Goal: Task Accomplishment & Management: Complete application form

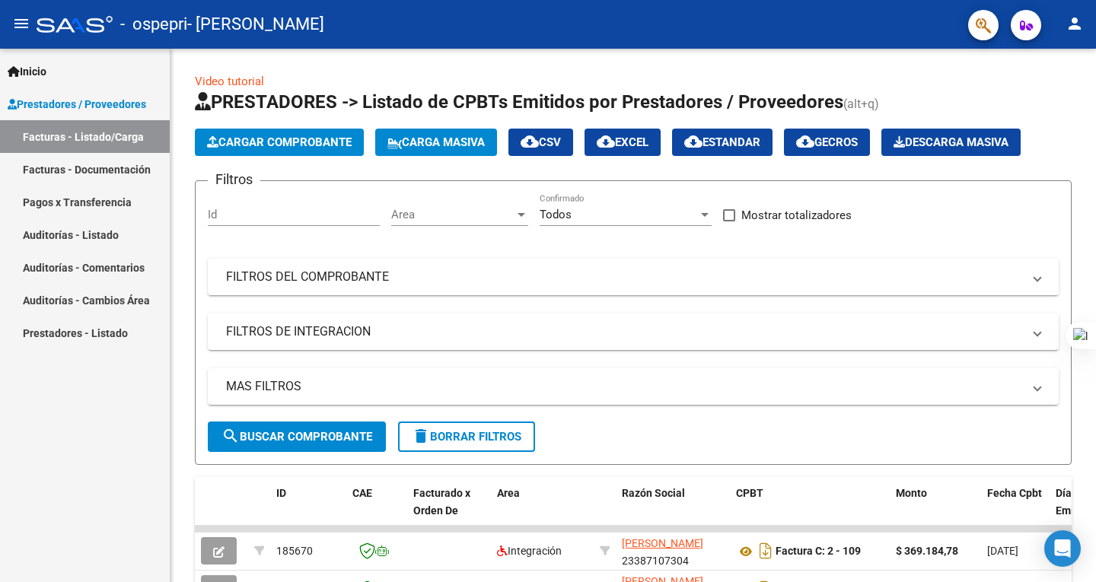
scroll to position [168, 0]
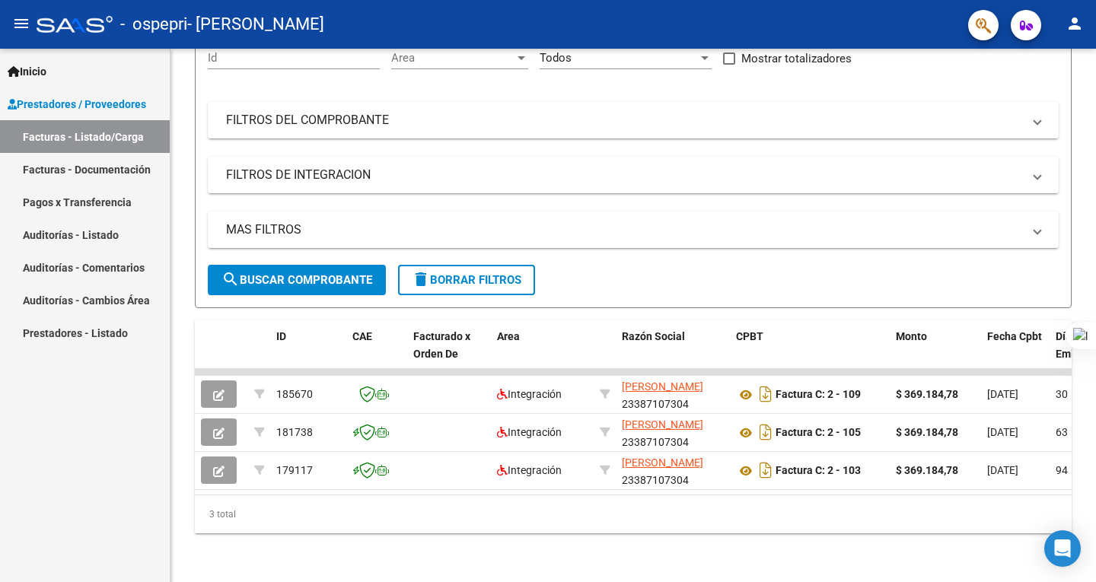
click at [146, 99] on span "Prestadores / Proveedores" at bounding box center [77, 104] width 139 height 17
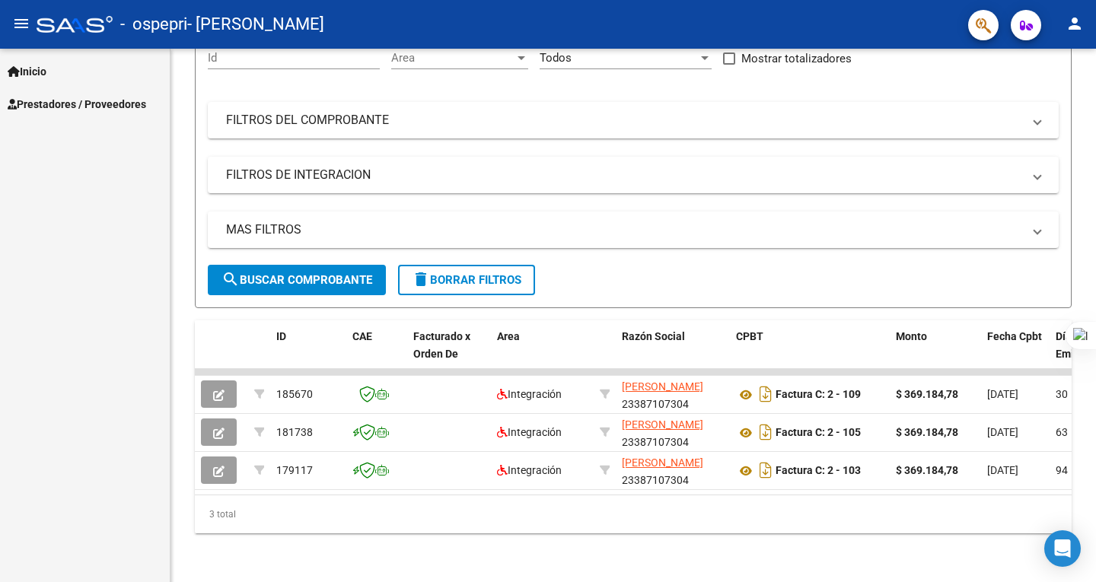
click at [136, 102] on span "Prestadores / Proveedores" at bounding box center [77, 104] width 139 height 17
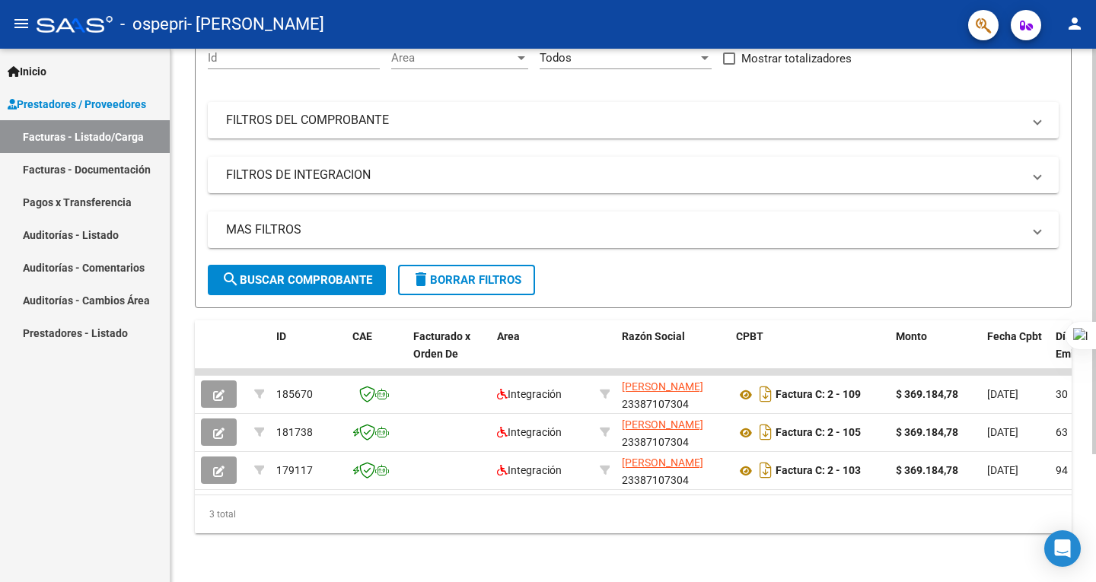
scroll to position [0, 0]
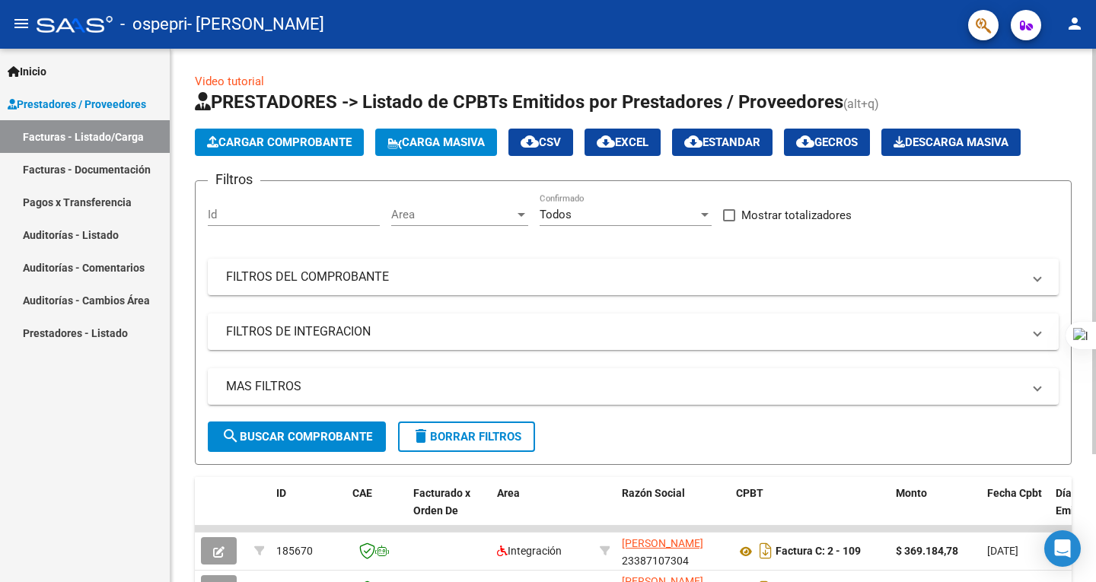
click at [1092, 124] on div at bounding box center [1094, 316] width 4 height 534
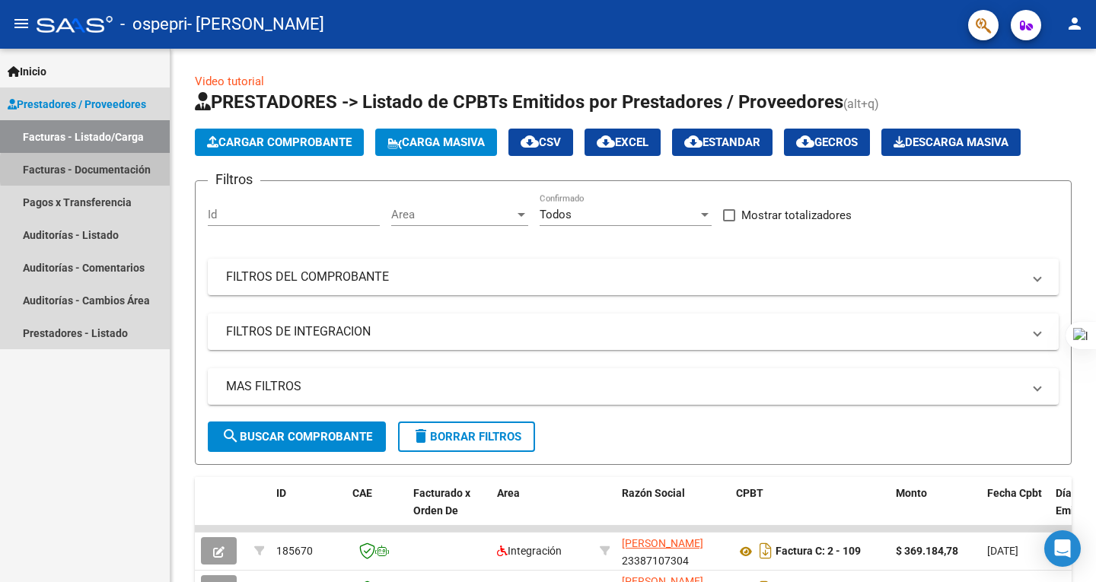
click at [123, 169] on link "Facturas - Documentación" at bounding box center [85, 169] width 170 height 33
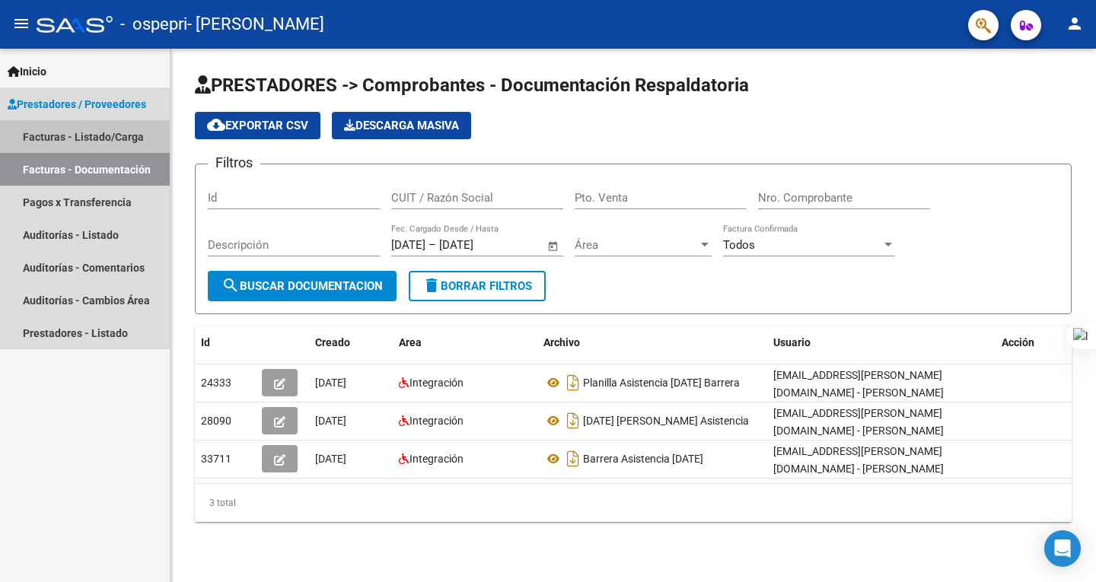
click at [120, 132] on link "Facturas - Listado/Carga" at bounding box center [85, 136] width 170 height 33
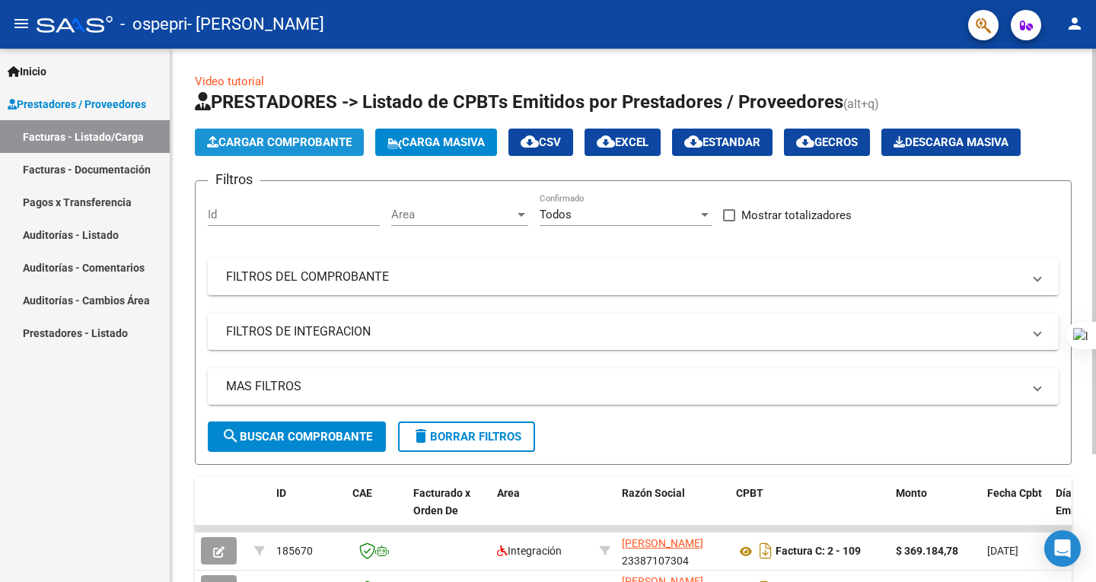
click at [256, 142] on span "Cargar Comprobante" at bounding box center [279, 143] width 145 height 14
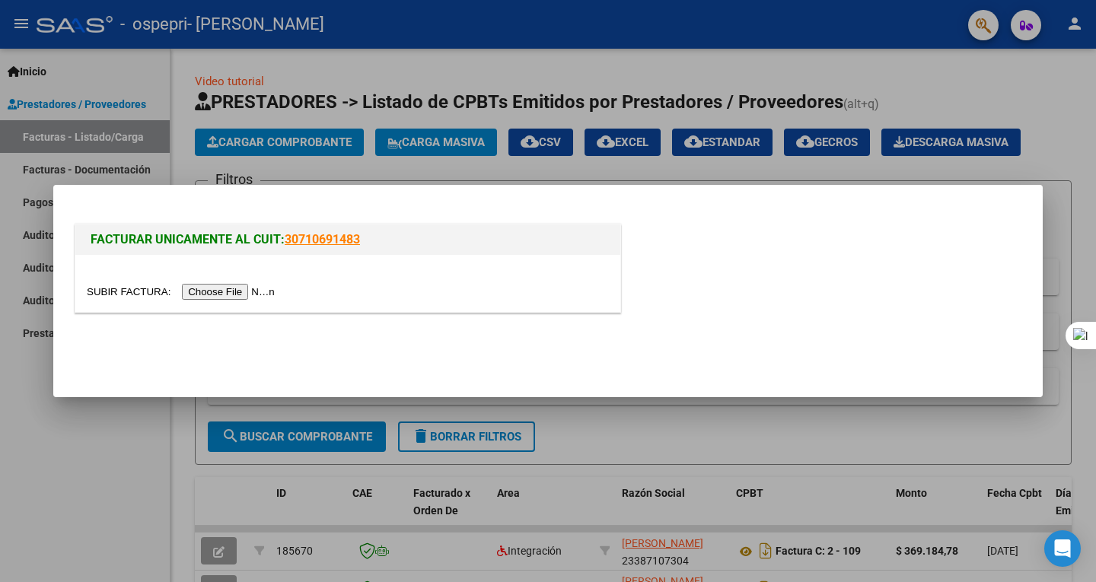
click at [254, 288] on input "file" at bounding box center [183, 292] width 193 height 16
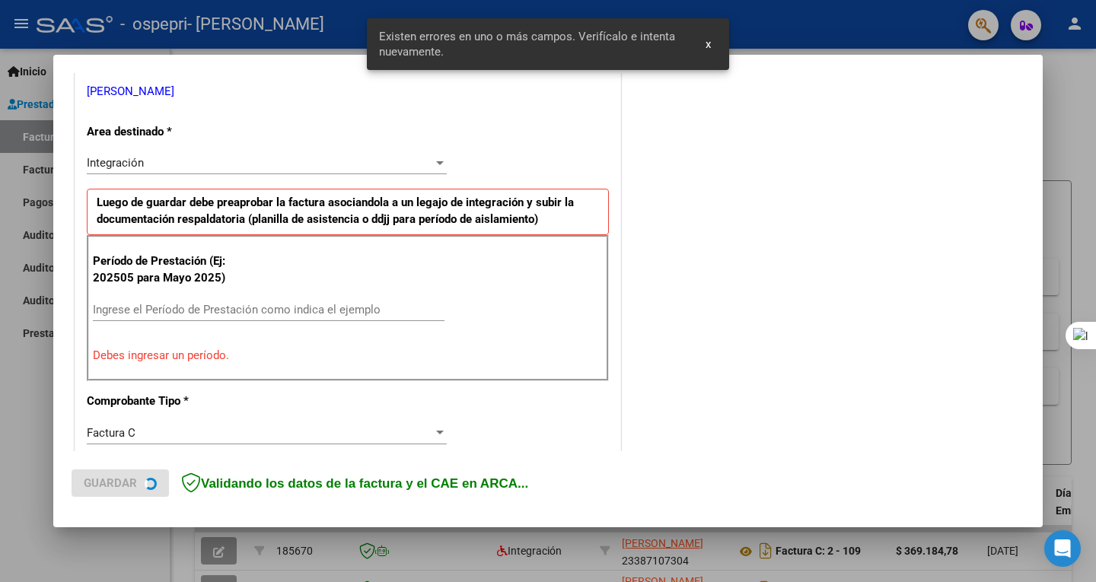
scroll to position [311, 0]
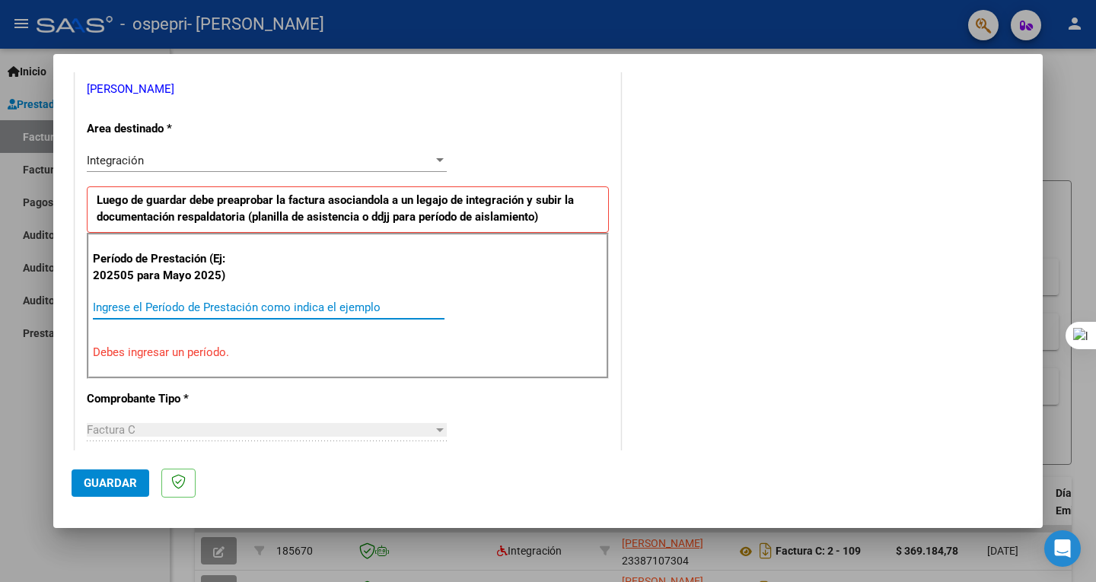
click at [322, 304] on input "Ingrese el Período de Prestación como indica el ejemplo" at bounding box center [269, 308] width 352 height 14
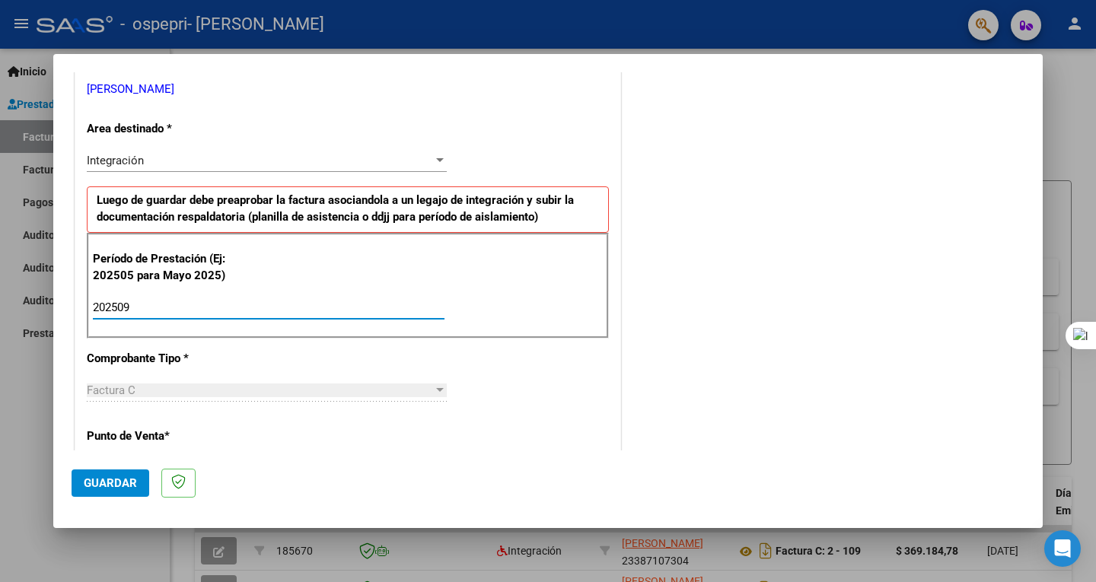
type input "202509"
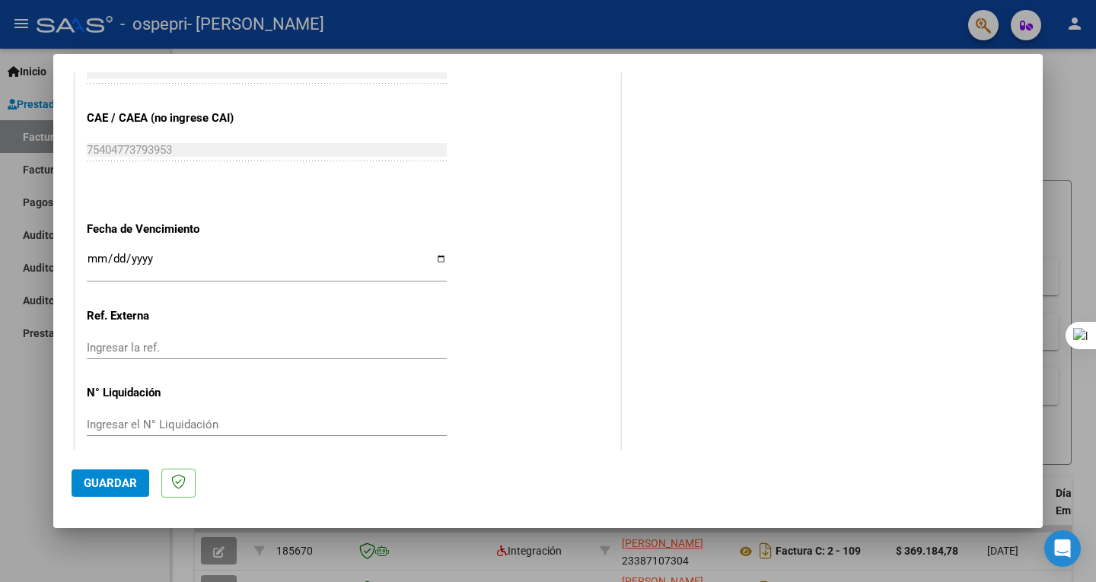
scroll to position [959, 0]
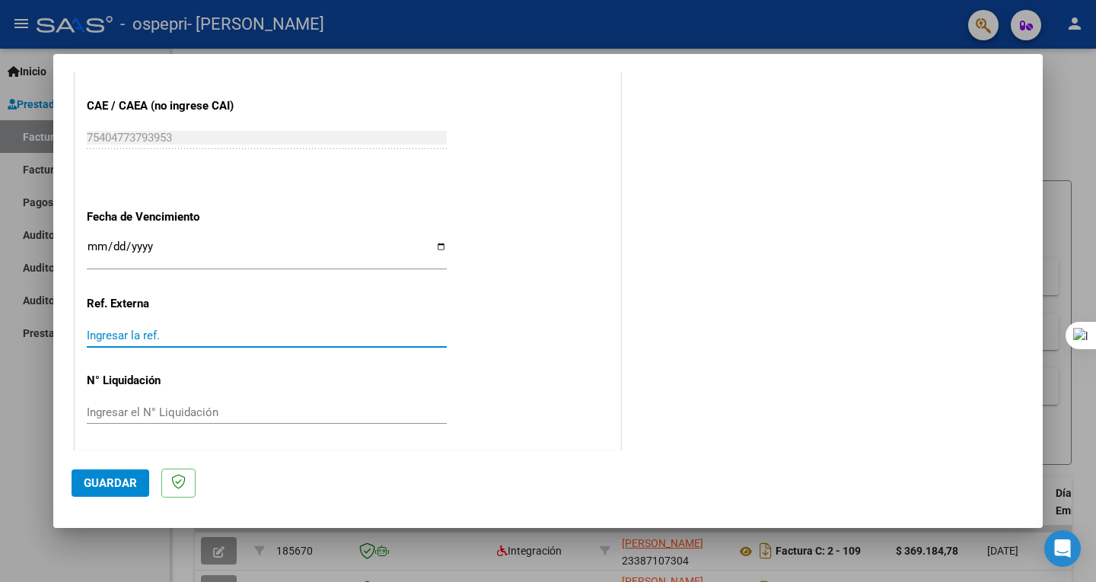
click at [129, 333] on input "Ingresar la ref." at bounding box center [267, 336] width 360 height 14
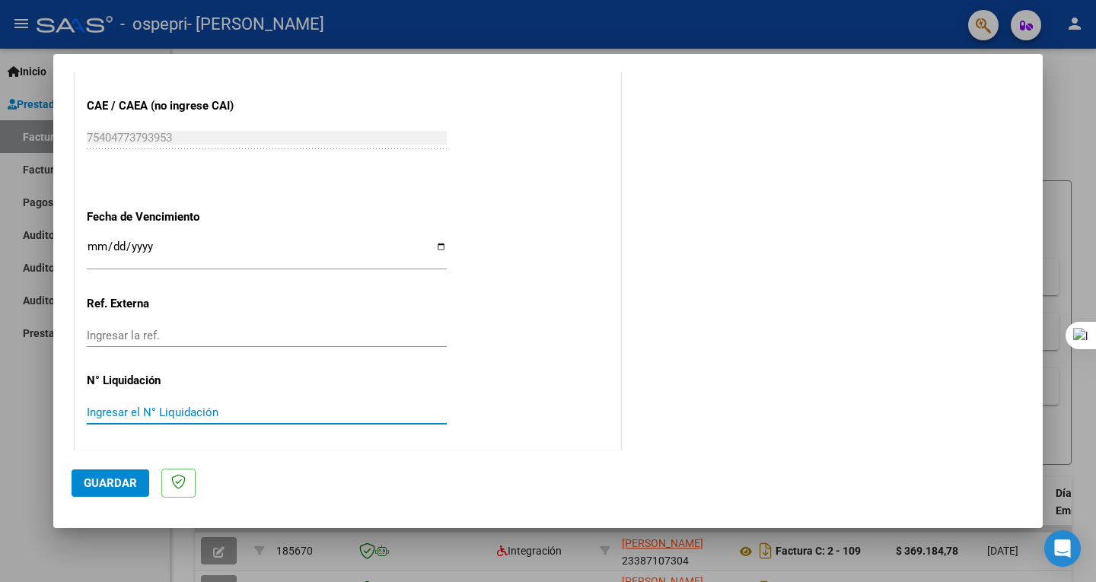
click at [120, 412] on input "Ingresar el N° Liquidación" at bounding box center [267, 413] width 360 height 14
type input "8"
type input "0"
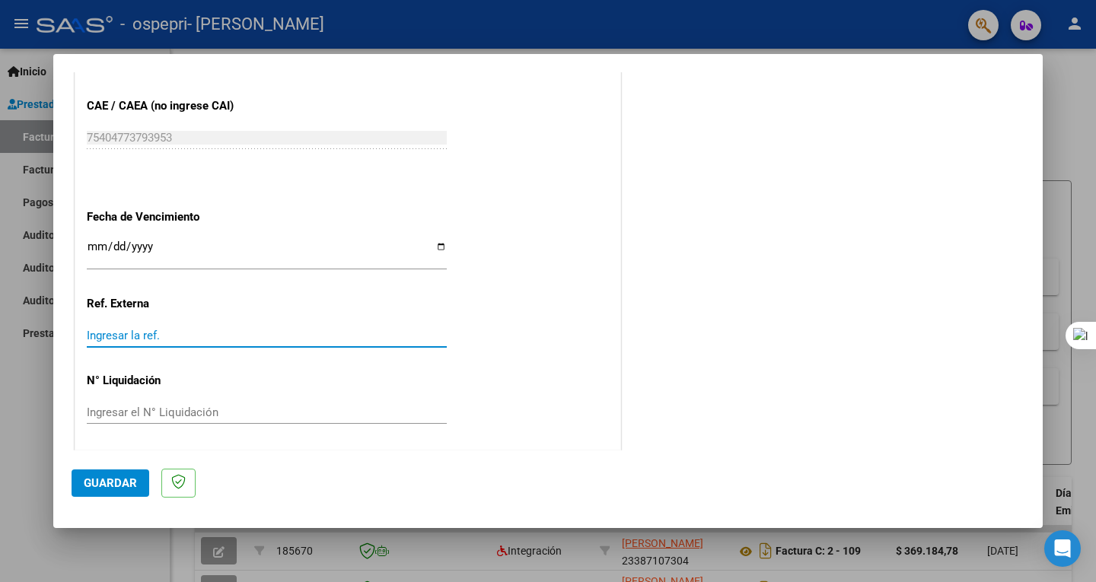
click at [136, 329] on input "Ingresar la ref." at bounding box center [267, 336] width 360 height 14
click at [158, 334] on input "Ingresar la ref." at bounding box center [267, 336] width 360 height 14
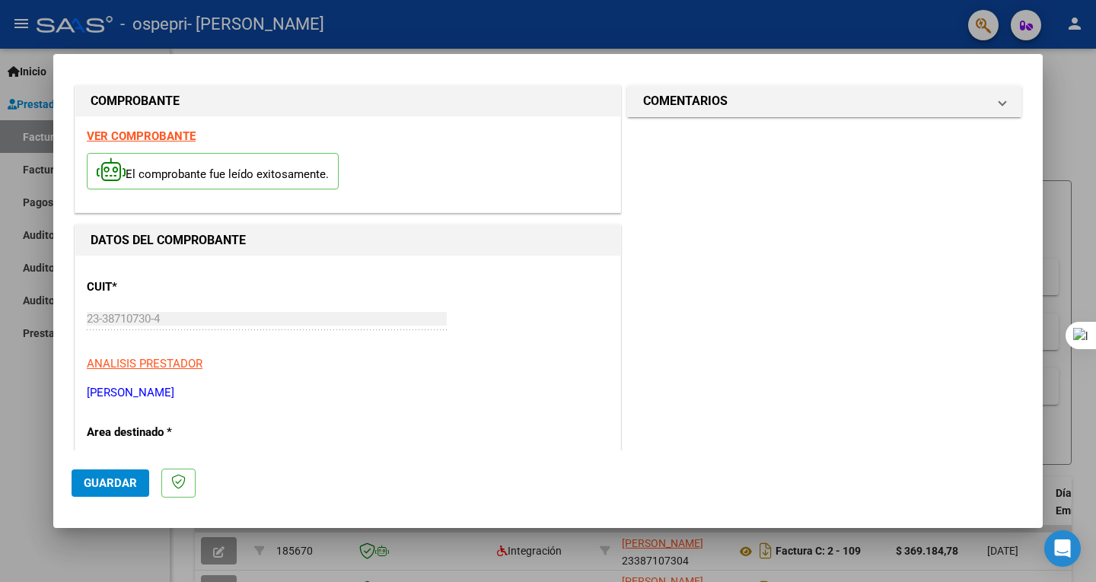
scroll to position [0, 0]
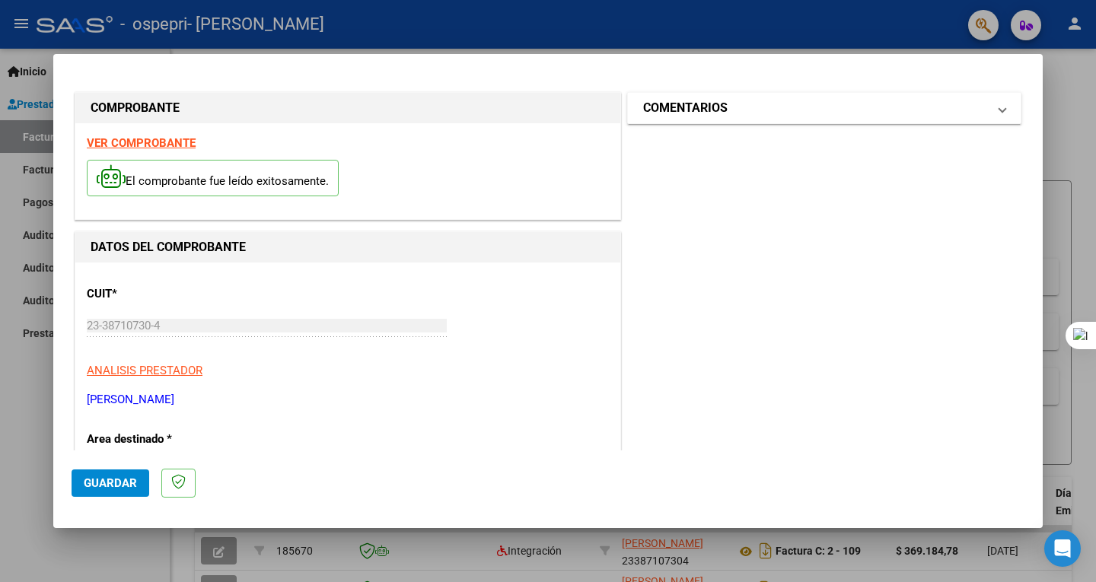
click at [892, 95] on mat-expansion-panel-header "COMENTARIOS" at bounding box center [824, 108] width 393 height 30
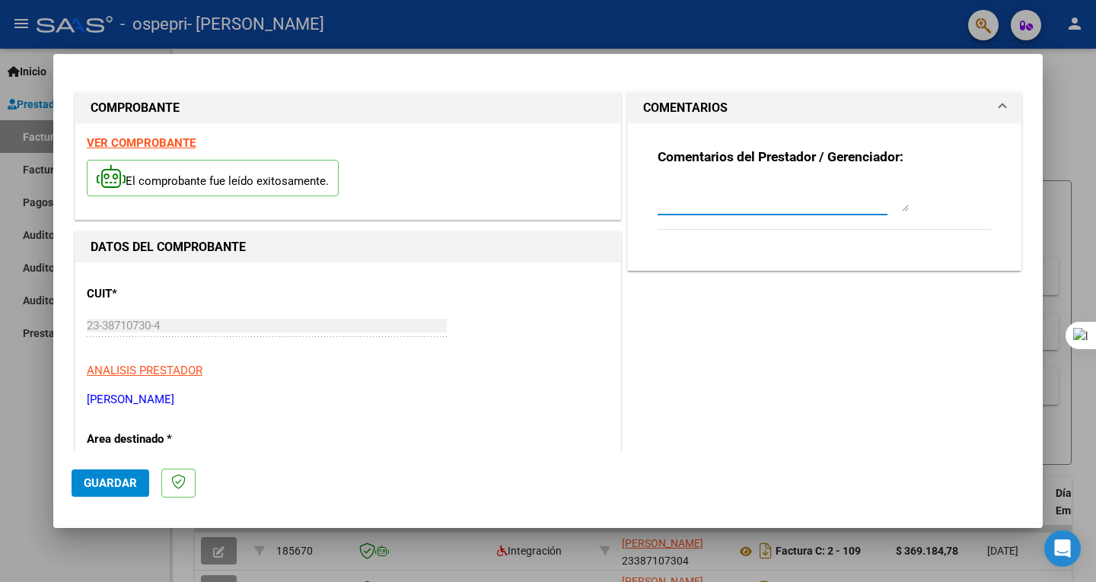
click at [764, 206] on textarea at bounding box center [783, 196] width 251 height 30
click at [799, 193] on textarea "No coloqué n° de preliquidación dado que el sistema me arroja un n° que no se s…" at bounding box center [783, 196] width 251 height 30
click at [837, 190] on textarea "No coloqué n° de preliquidación dado que el sistema me arroja un n° que no se s…" at bounding box center [783, 196] width 251 height 30
click at [763, 206] on textarea "No coloqué n° de preliquidación dado que el sistema me arroja un n° que no se s…" at bounding box center [783, 196] width 251 height 30
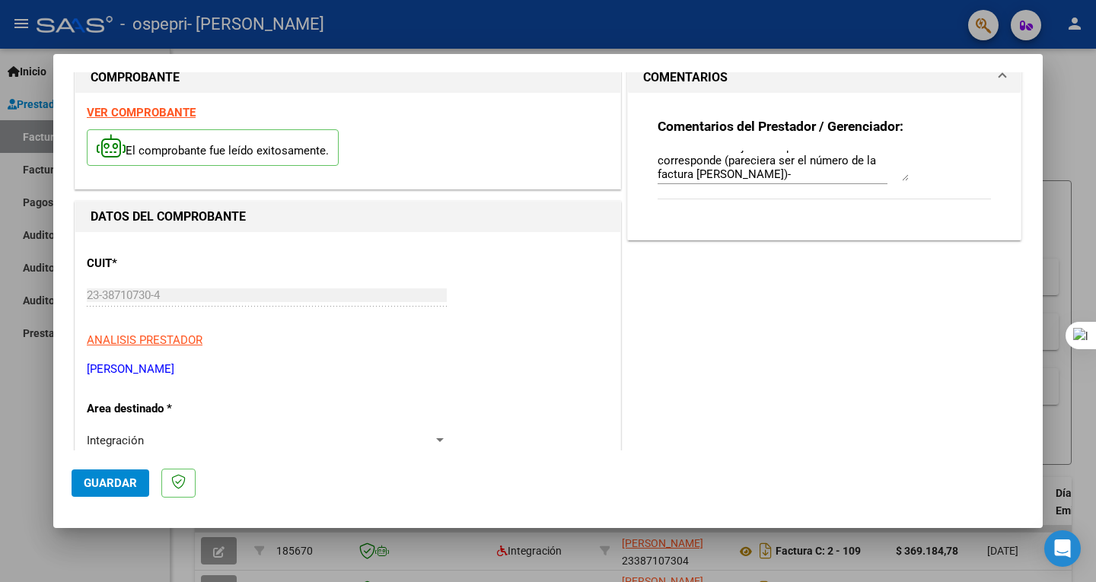
scroll to position [36, 0]
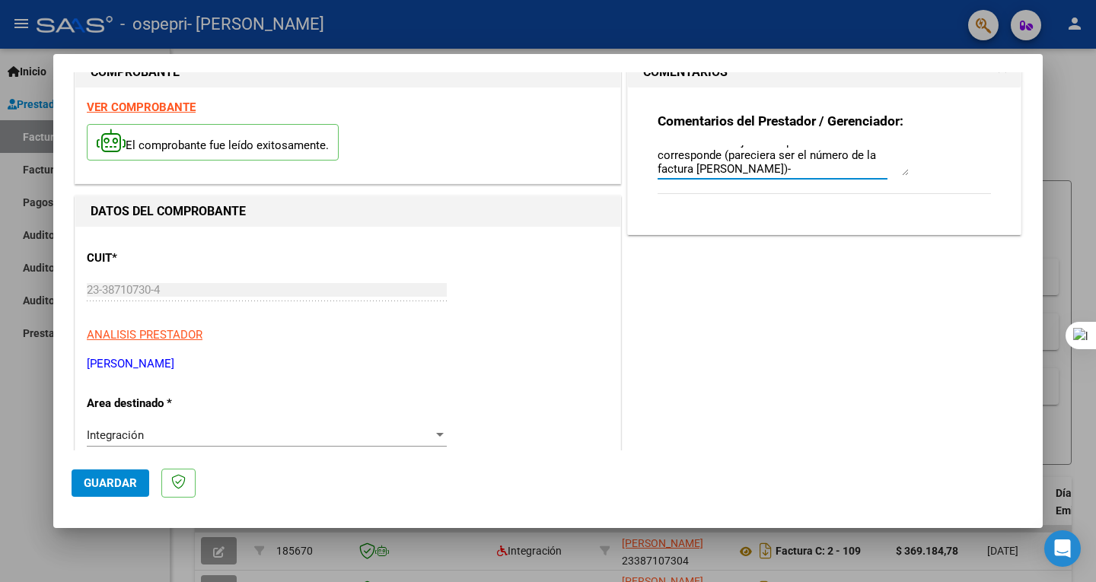
click at [780, 167] on textarea "No coloqué n° de preliquidación dado que el sistema me arroja un n° que no se s…" at bounding box center [783, 160] width 251 height 30
paste textarea "275790"
type textarea "No coloqué n° de preliquidación dado que el sistema me arroja un n° que no se s…"
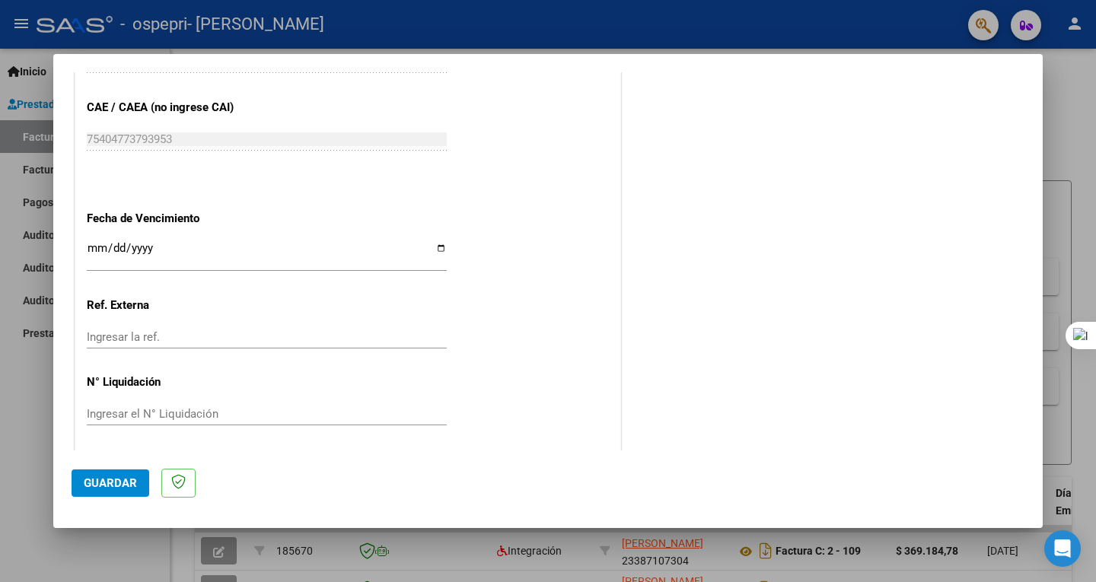
scroll to position [959, 0]
click at [152, 332] on input "Ingresar la ref." at bounding box center [267, 336] width 360 height 14
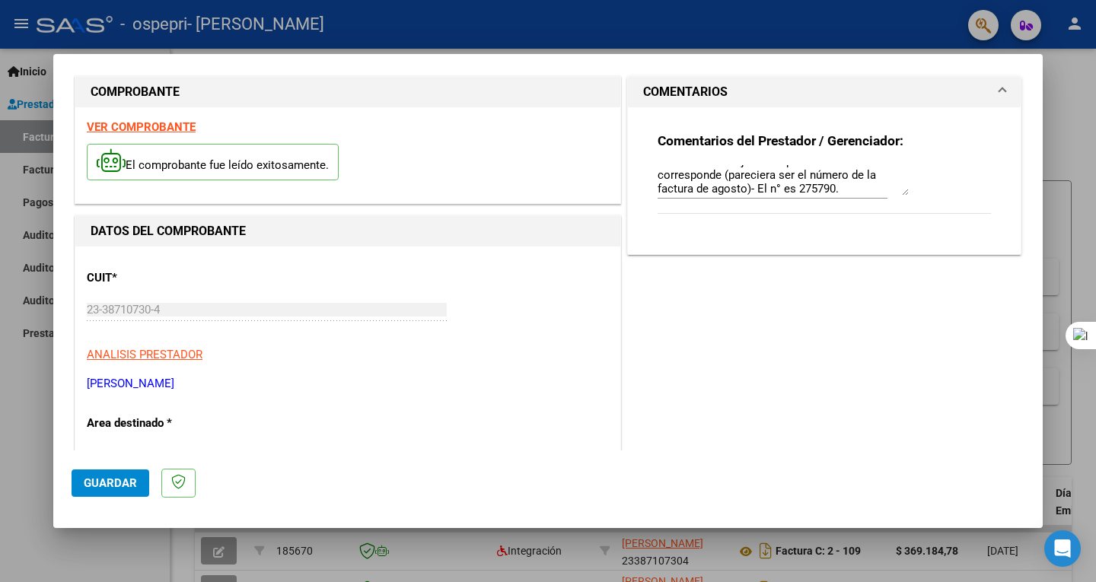
scroll to position [13, 0]
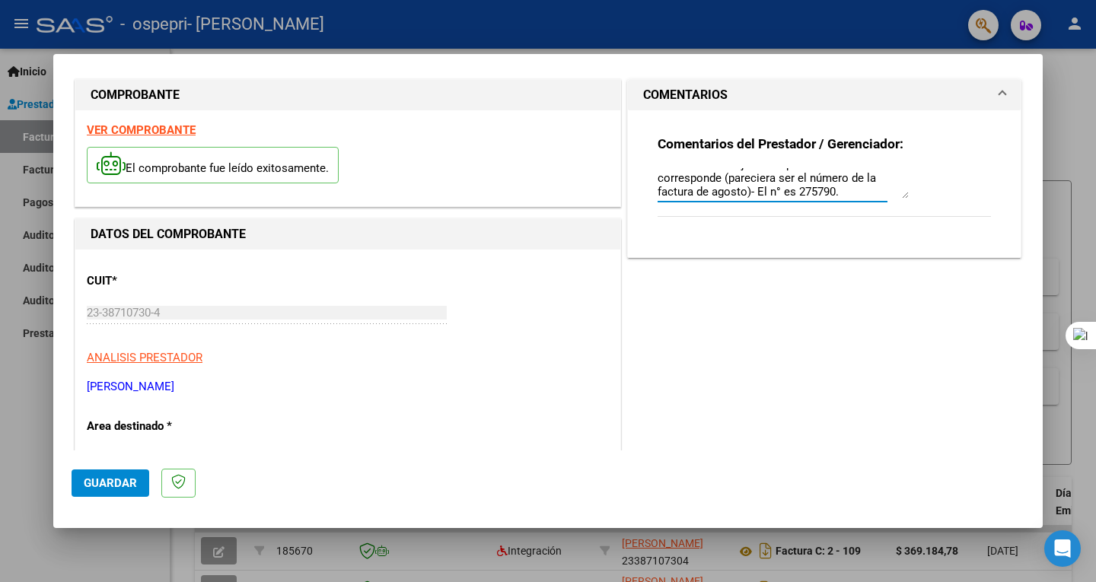
click at [802, 181] on textarea "No coloqué n° de preliquidación dado que el sistema me arroja un n° que no se s…" at bounding box center [783, 183] width 251 height 30
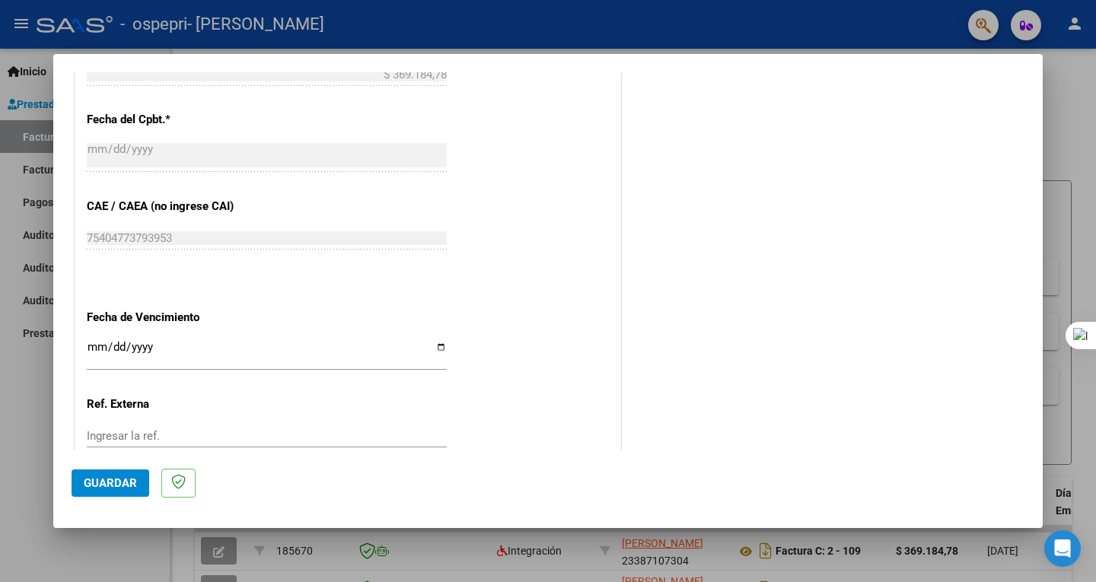
scroll to position [959, 0]
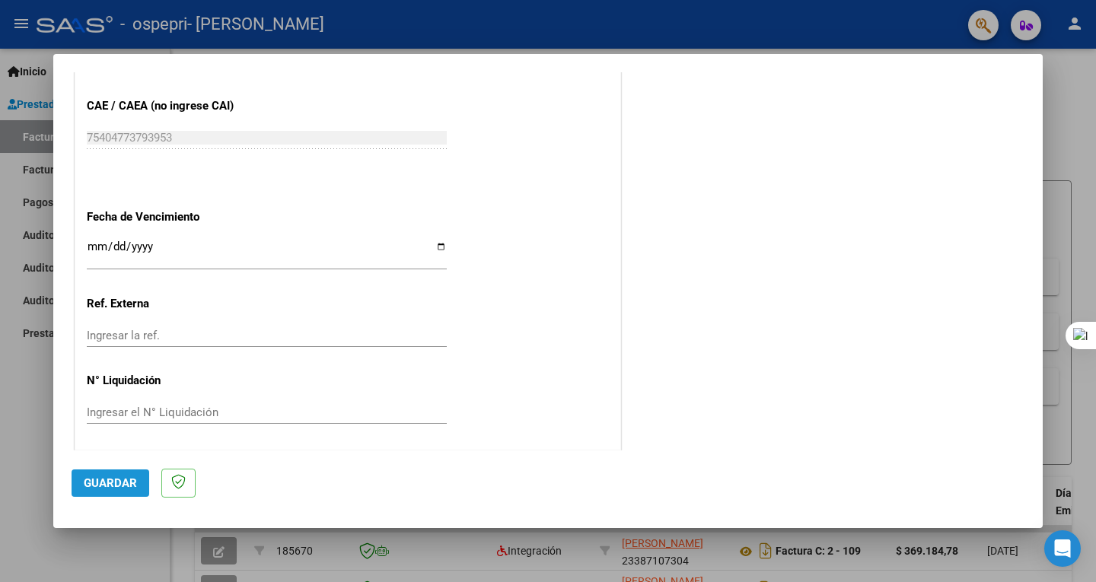
click at [94, 485] on span "Guardar" at bounding box center [110, 484] width 53 height 14
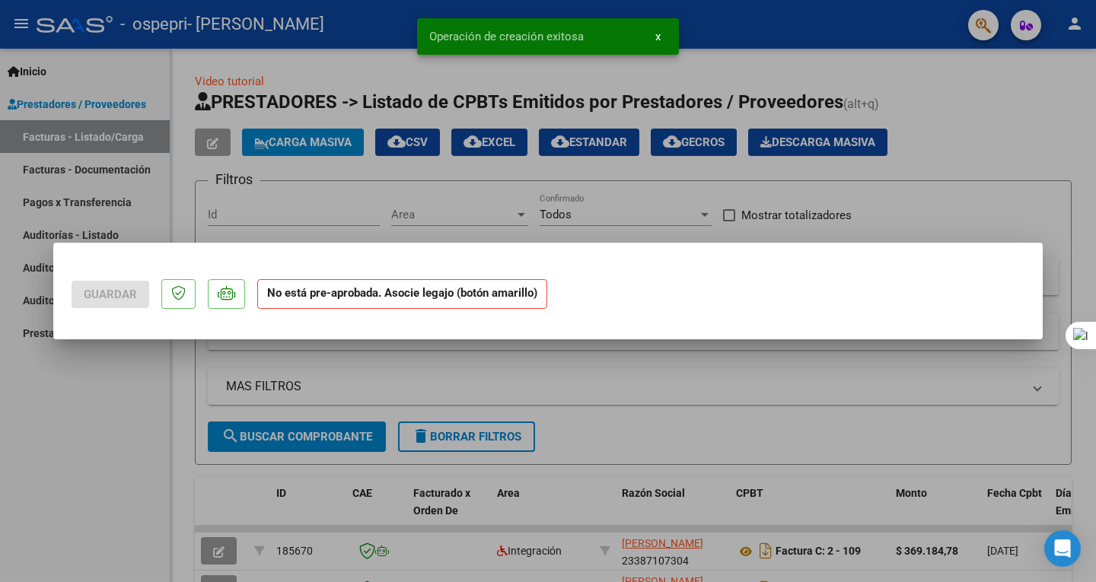
scroll to position [0, 0]
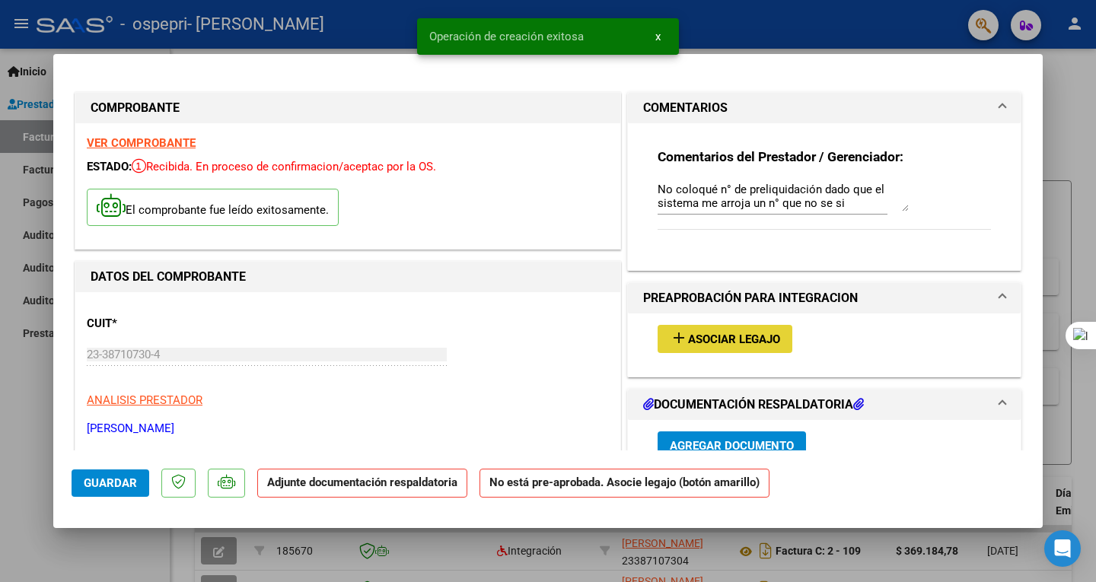
click at [743, 337] on span "Asociar Legajo" at bounding box center [734, 340] width 92 height 14
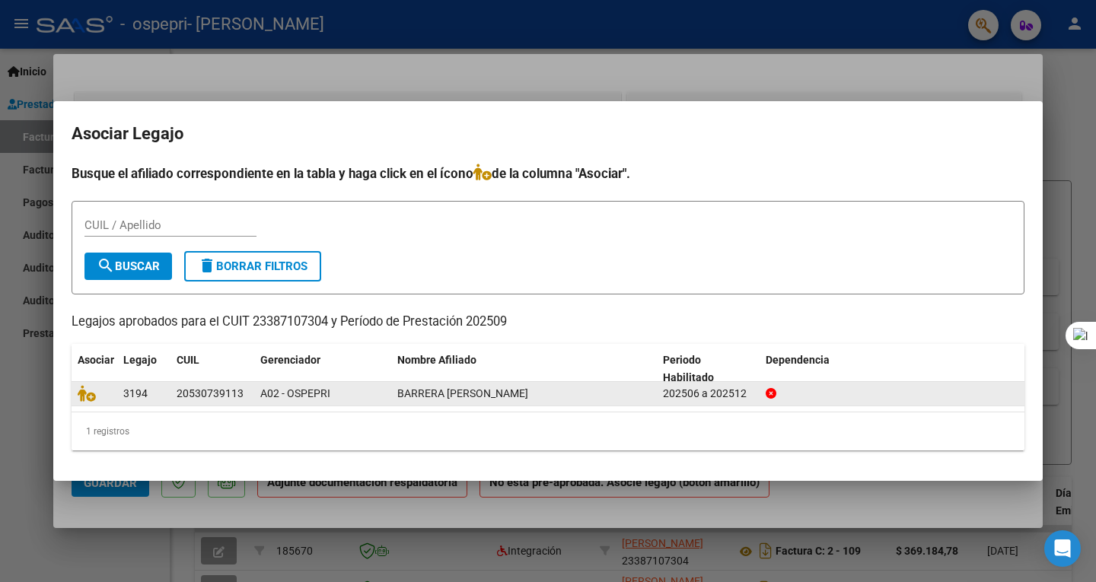
click at [339, 393] on div "A02 - OSPEPRI" at bounding box center [322, 394] width 125 height 18
click at [164, 397] on datatable-body-cell "3194" at bounding box center [143, 394] width 53 height 24
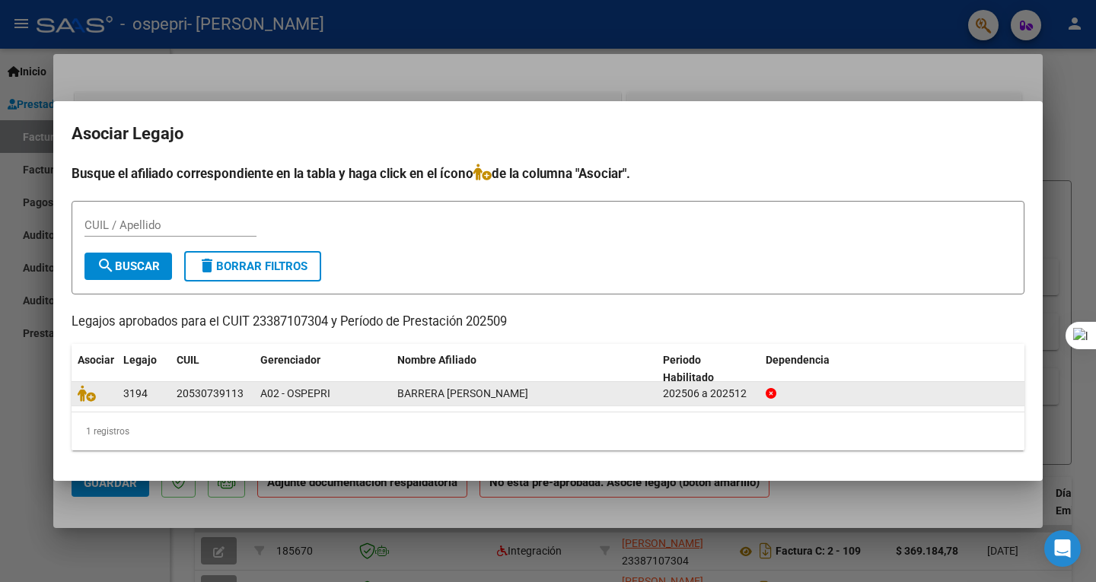
click at [164, 397] on datatable-body-cell "3194" at bounding box center [143, 394] width 53 height 24
click at [97, 386] on div at bounding box center [94, 394] width 33 height 18
click at [92, 398] on icon at bounding box center [87, 393] width 18 height 17
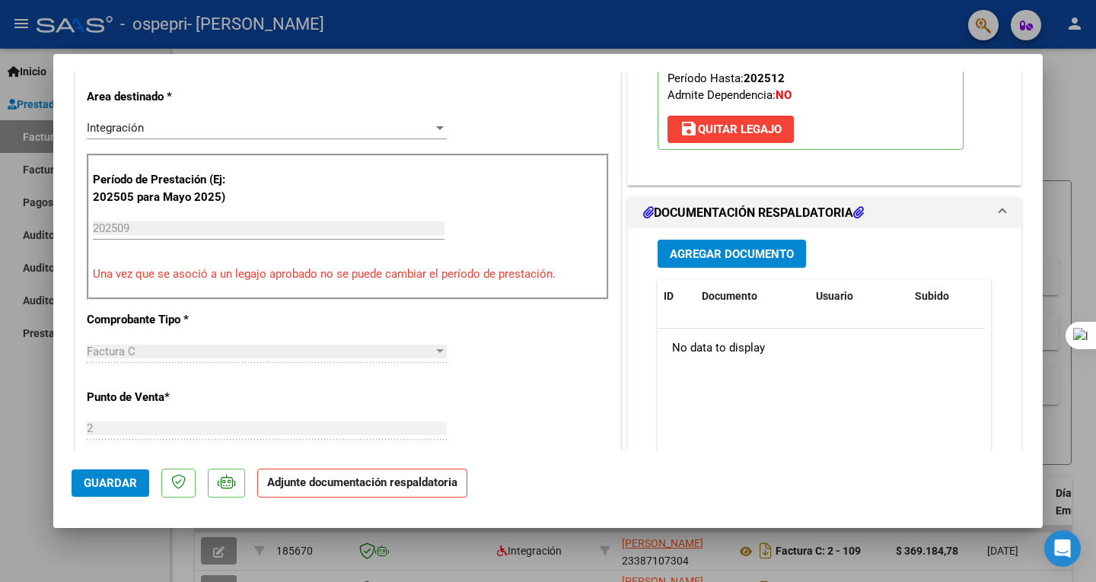
scroll to position [381, 0]
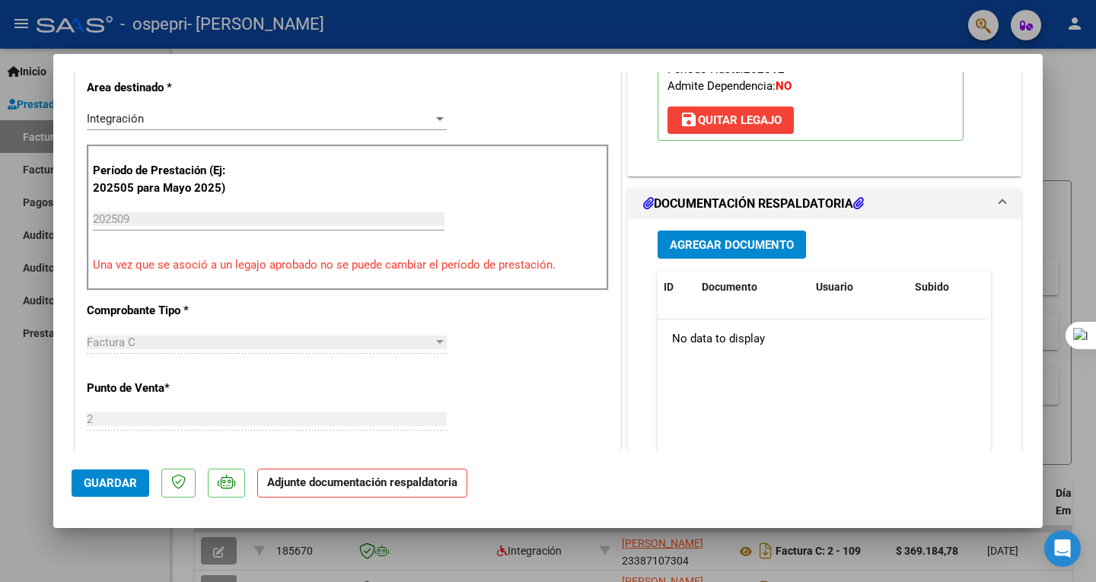
click at [742, 238] on span "Agregar Documento" at bounding box center [732, 245] width 124 height 14
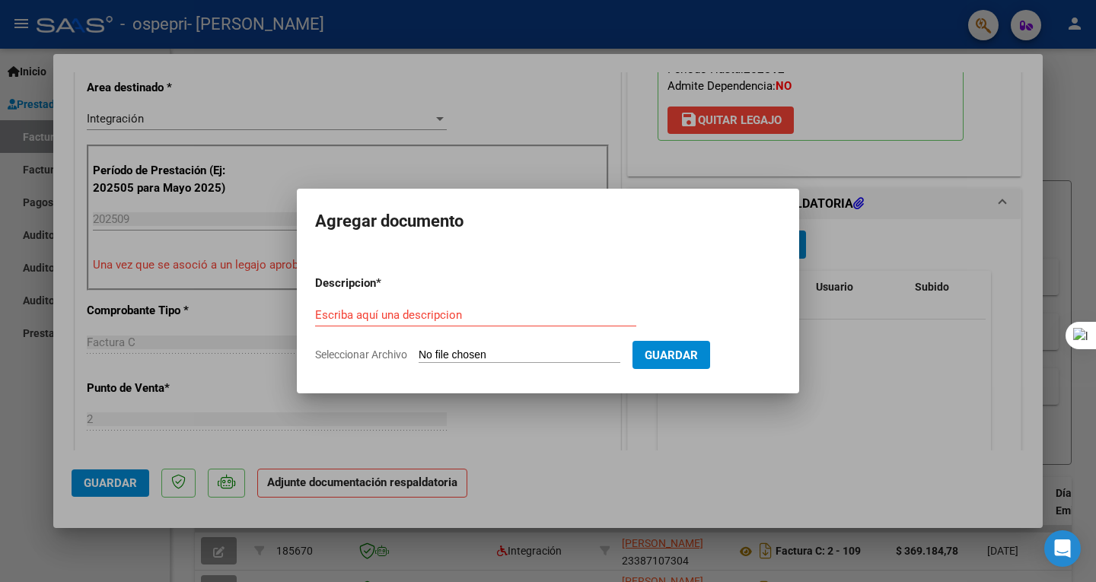
click at [422, 307] on div "Escriba aquí una descripcion" at bounding box center [475, 315] width 321 height 23
drag, startPoint x: 601, startPoint y: 340, endPoint x: 577, endPoint y: 352, distance: 26.6
click at [577, 352] on form "Descripcion * Escriba aquí una descripcion Seleccionar Archivo Guardar" at bounding box center [548, 318] width 466 height 111
click at [577, 352] on input "Seleccionar Archivo" at bounding box center [520, 356] width 202 height 14
type input "C:\fakepath\Barrera asistencia [DATE].pdf"
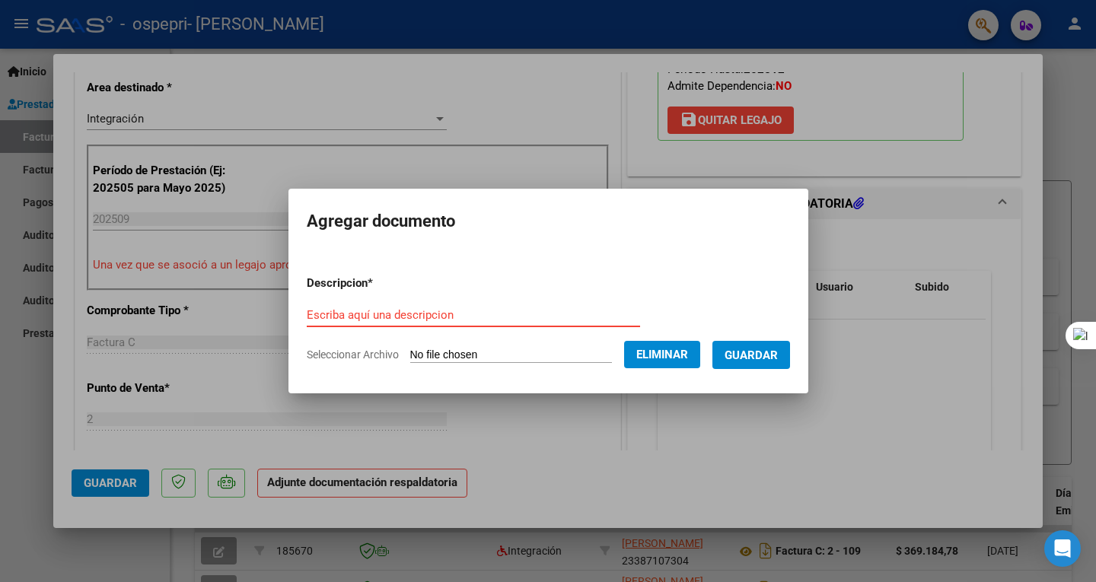
click at [417, 315] on input "Escriba aquí una descripcion" at bounding box center [473, 315] width 333 height 14
type input "Asitencia período [DATE]."
click at [765, 349] on span "Guardar" at bounding box center [751, 356] width 53 height 14
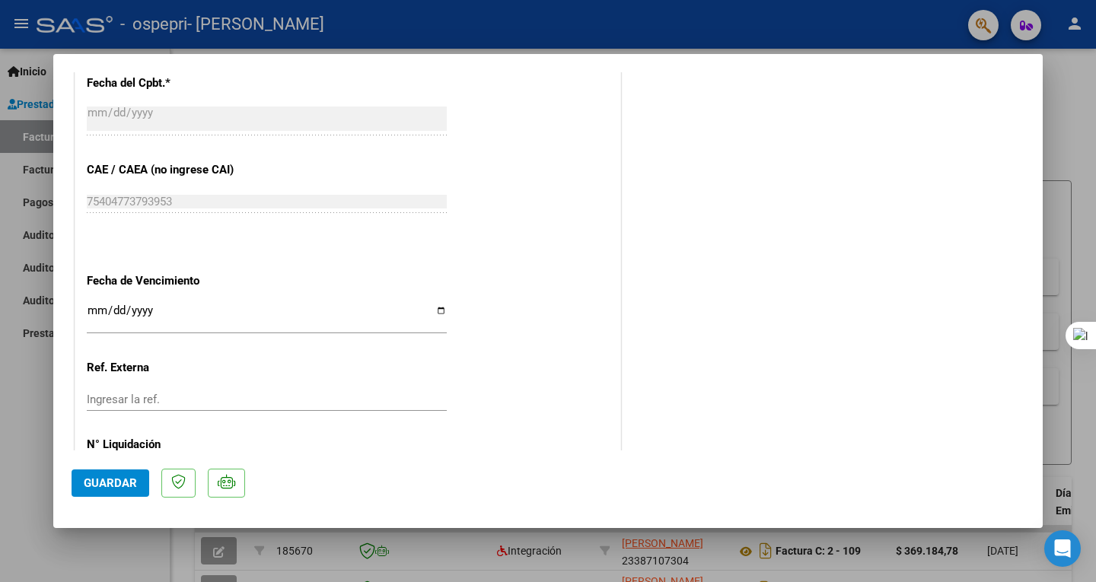
scroll to position [981, 0]
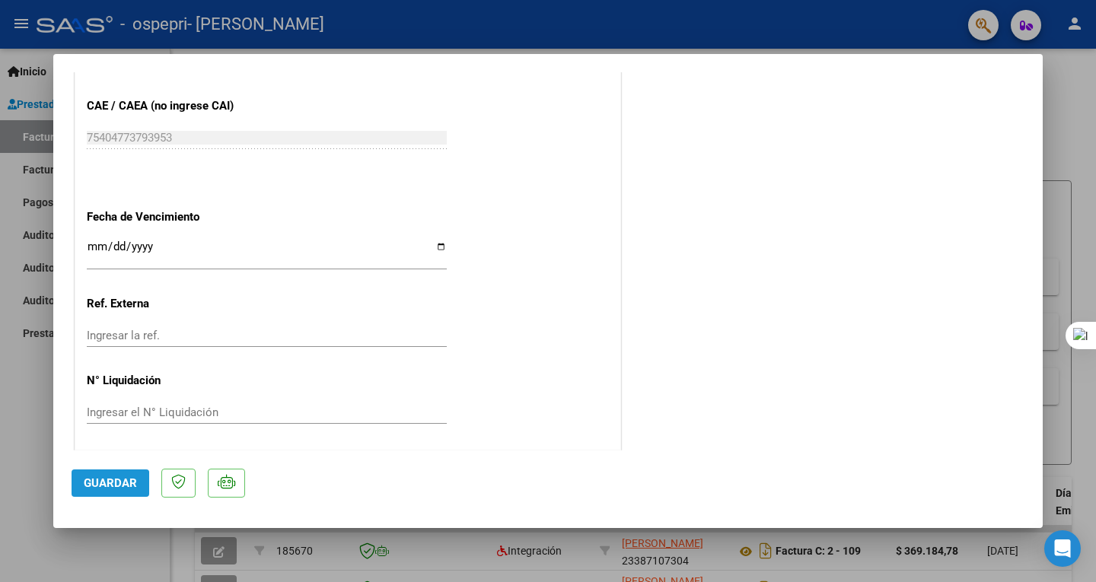
click at [107, 485] on span "Guardar" at bounding box center [110, 484] width 53 height 14
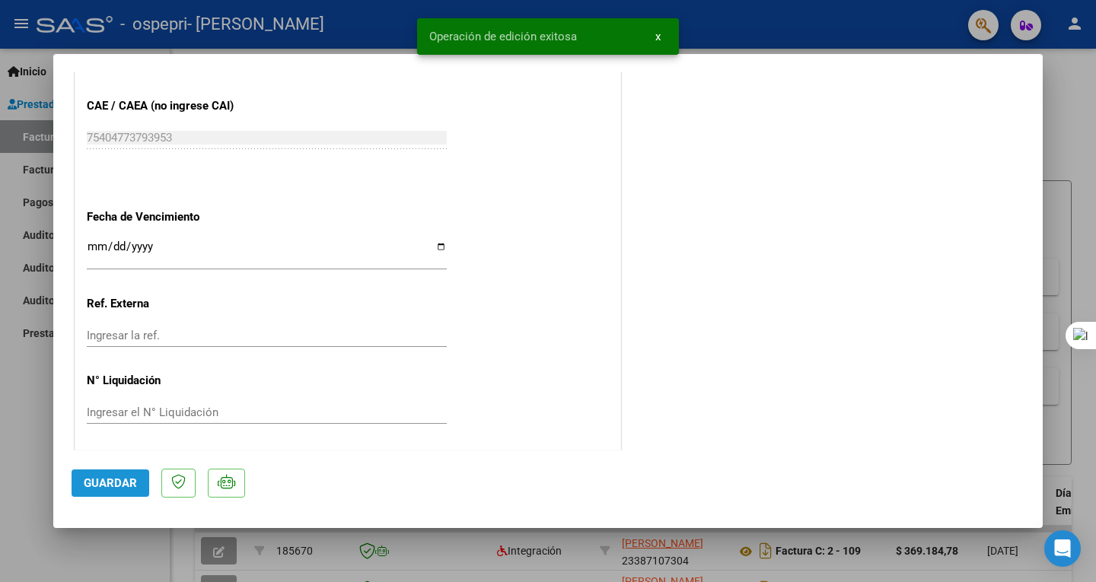
click at [107, 487] on span "Guardar" at bounding box center [110, 484] width 53 height 14
click at [1080, 257] on div at bounding box center [548, 291] width 1096 height 582
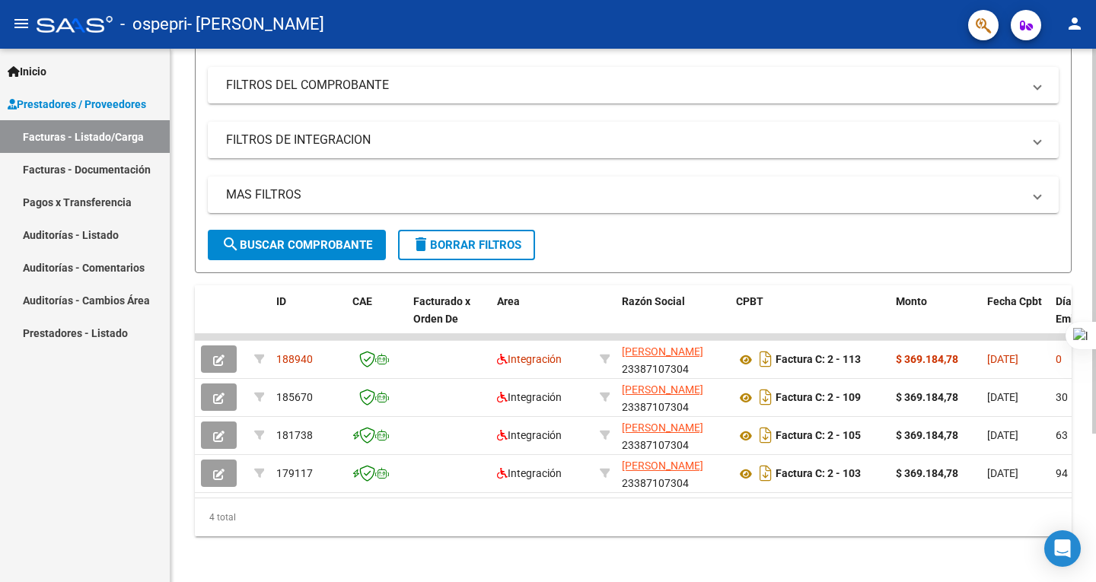
scroll to position [206, 0]
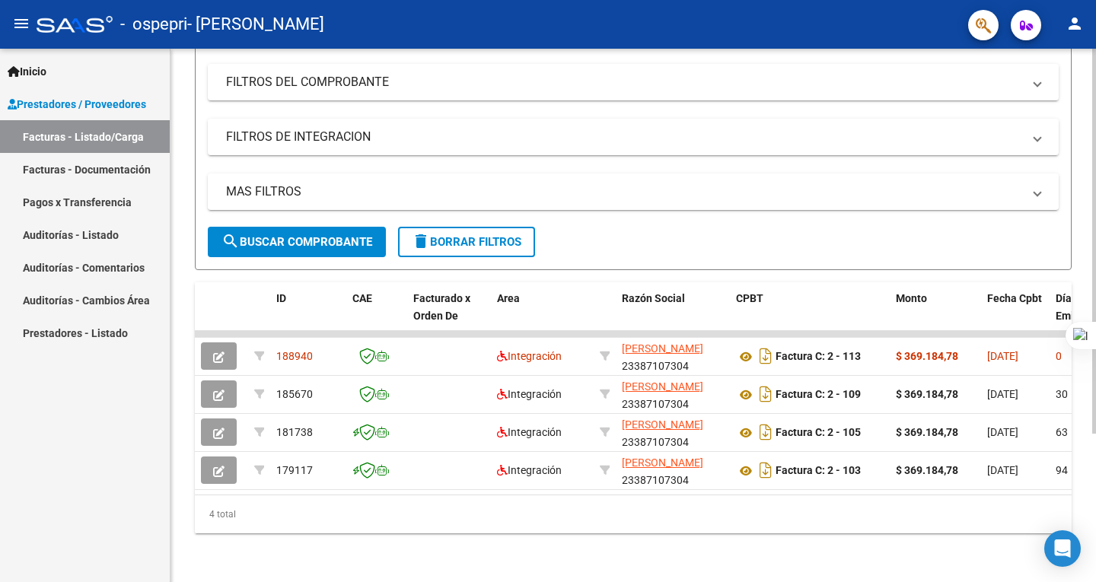
click at [1096, 310] on html "menu - ospepri - [PERSON_NAME] person Inicio Instructivos Contacto OS Prestador…" at bounding box center [548, 291] width 1096 height 582
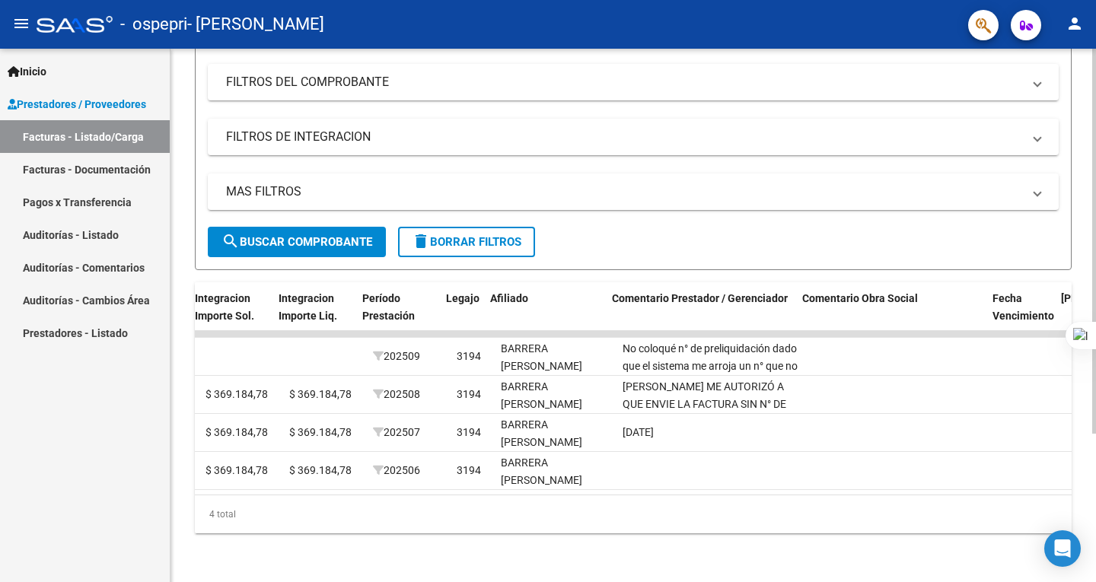
scroll to position [0, 1817]
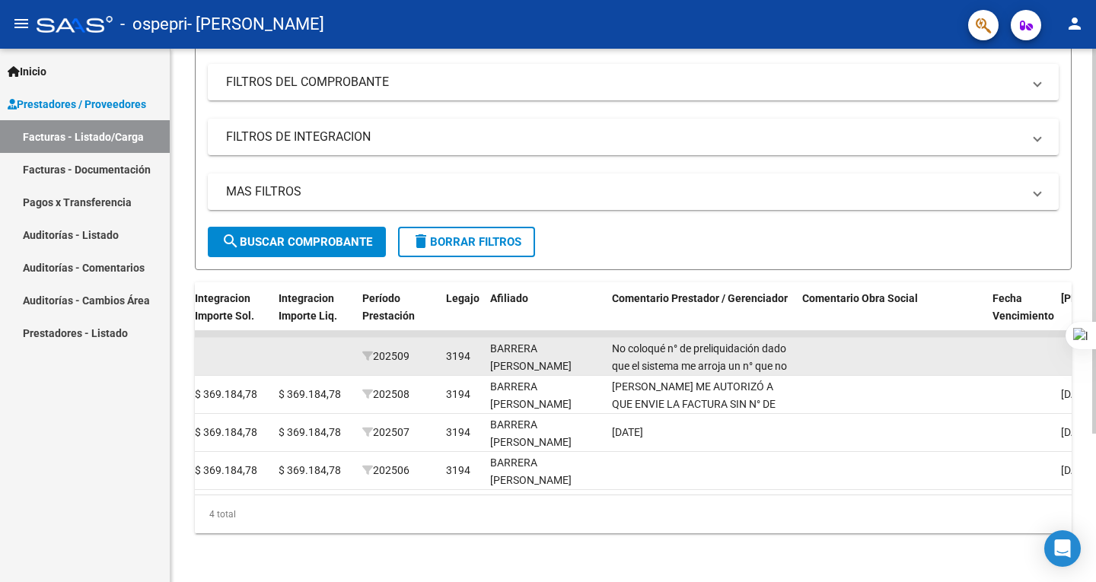
click at [784, 359] on div "No coloqué n° de preliquidación dado que el sistema me arroja un n° que no se s…" at bounding box center [701, 356] width 178 height 32
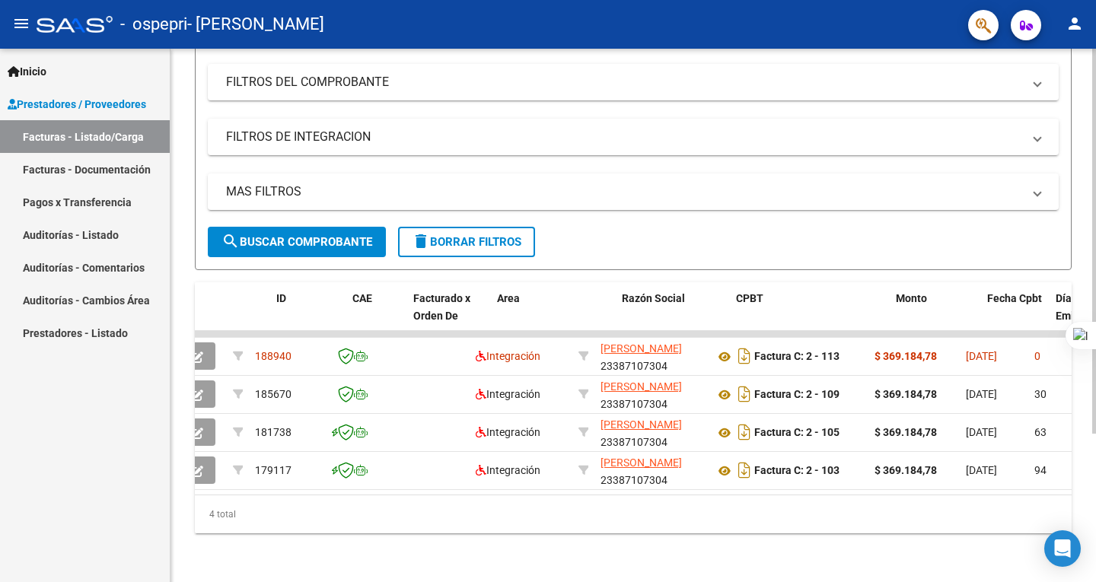
scroll to position [0, 0]
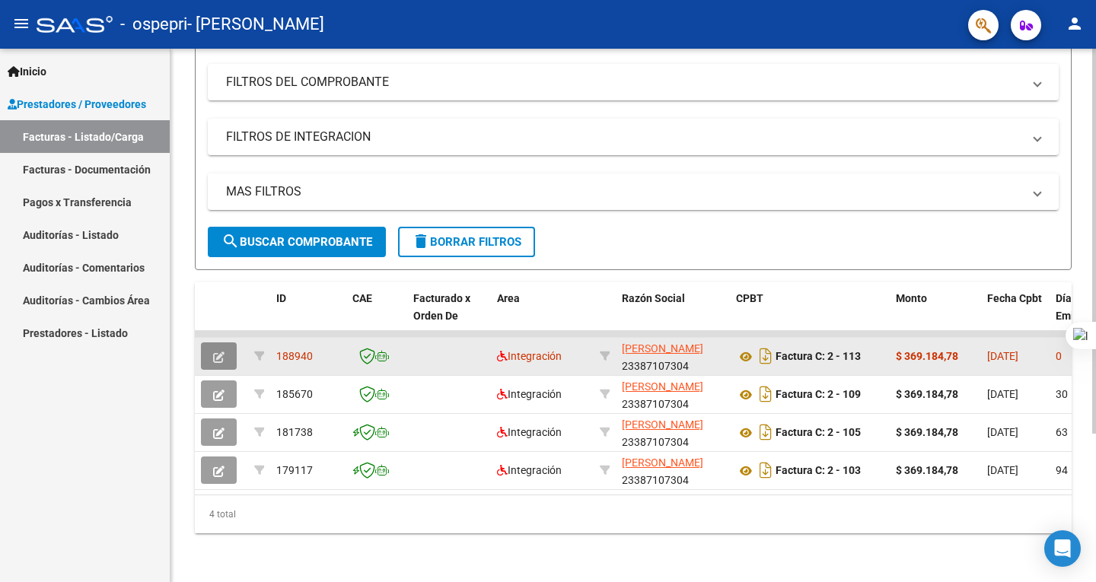
click at [223, 352] on icon "button" at bounding box center [218, 357] width 11 height 11
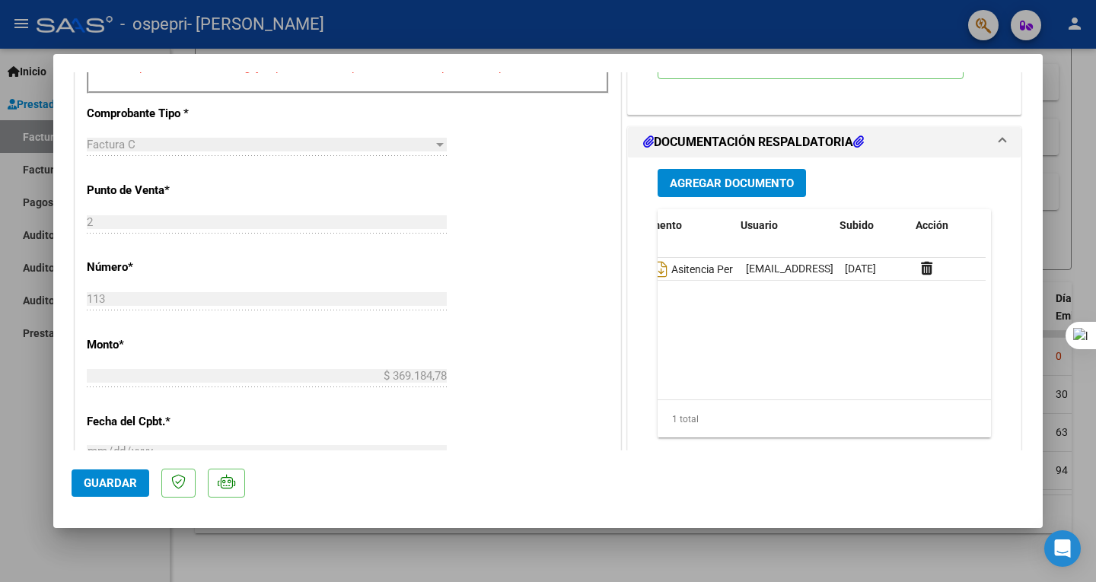
scroll to position [0, 75]
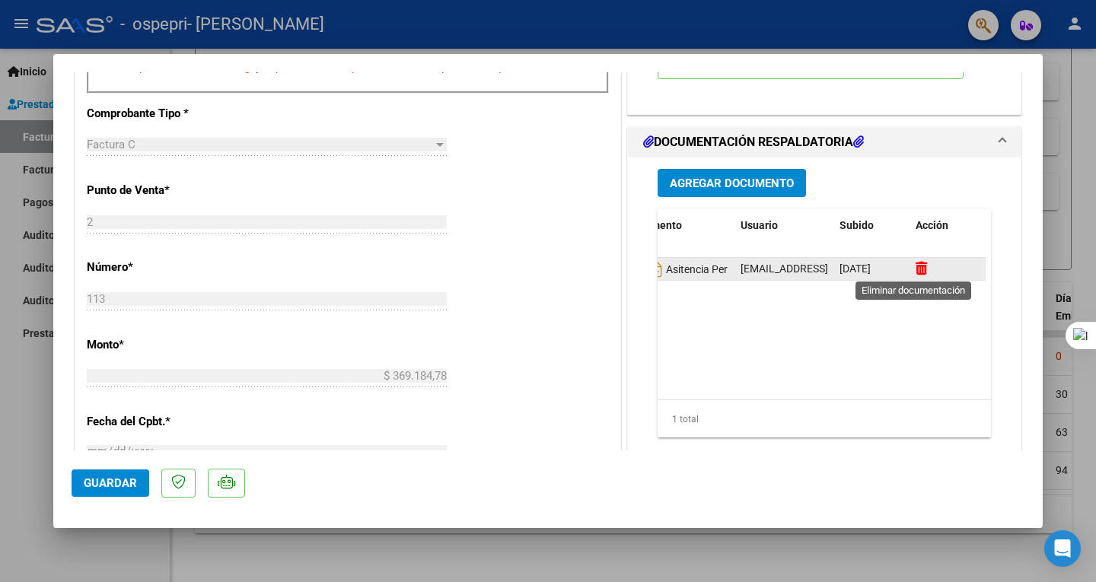
click at [916, 271] on icon at bounding box center [921, 268] width 11 height 14
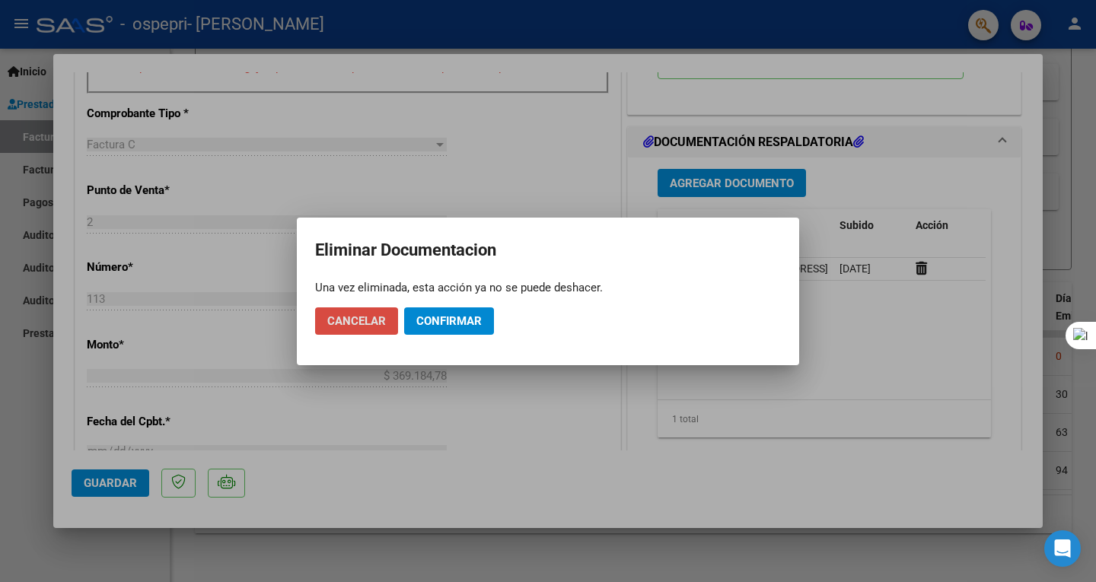
click at [387, 317] on button "Cancelar" at bounding box center [356, 321] width 83 height 27
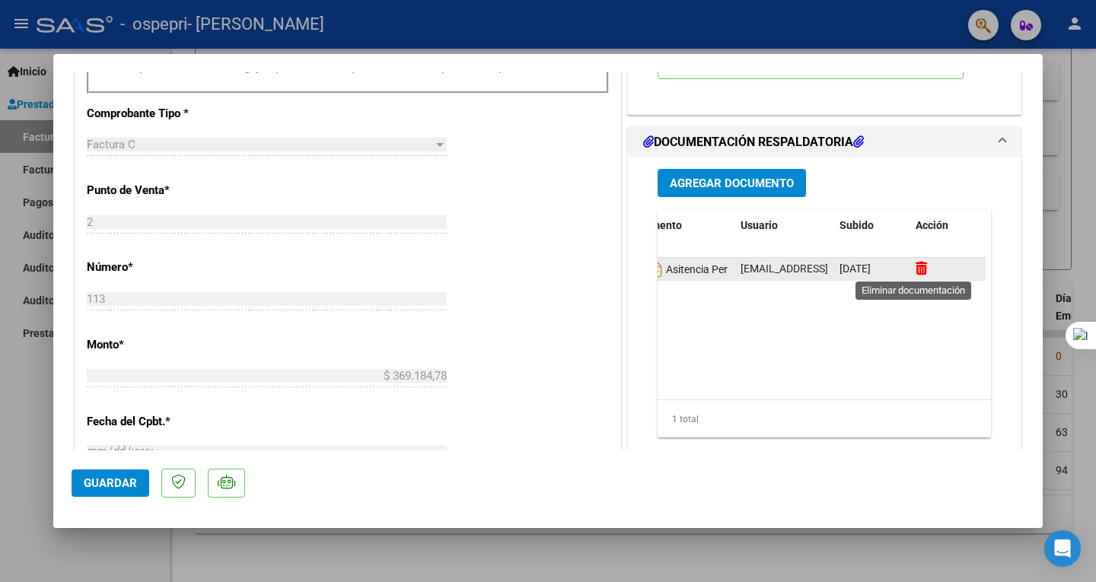
click at [916, 267] on icon at bounding box center [921, 268] width 11 height 14
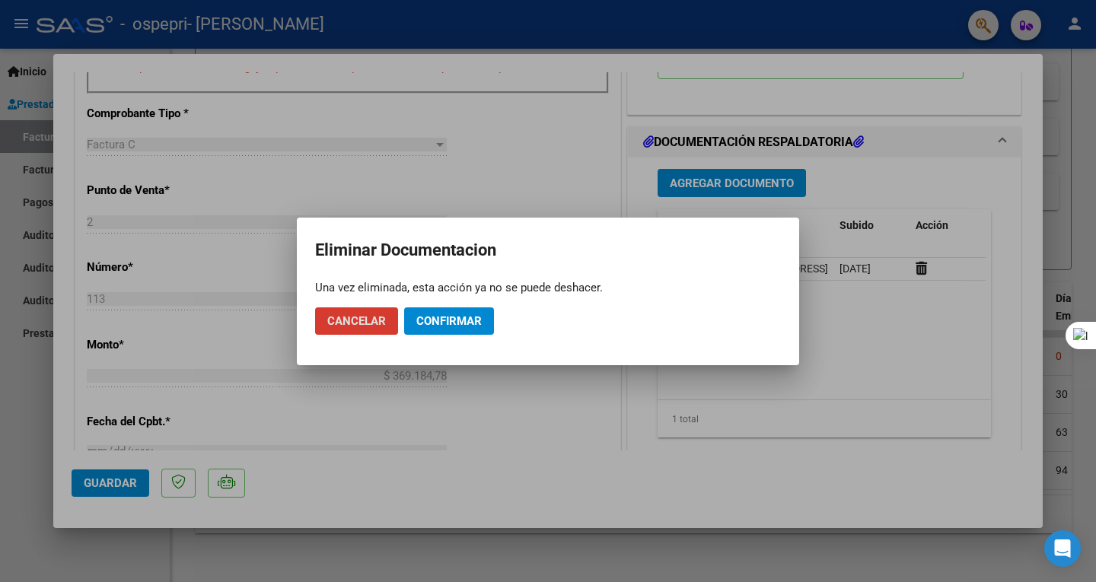
click at [454, 325] on span "Confirmar" at bounding box center [448, 321] width 65 height 14
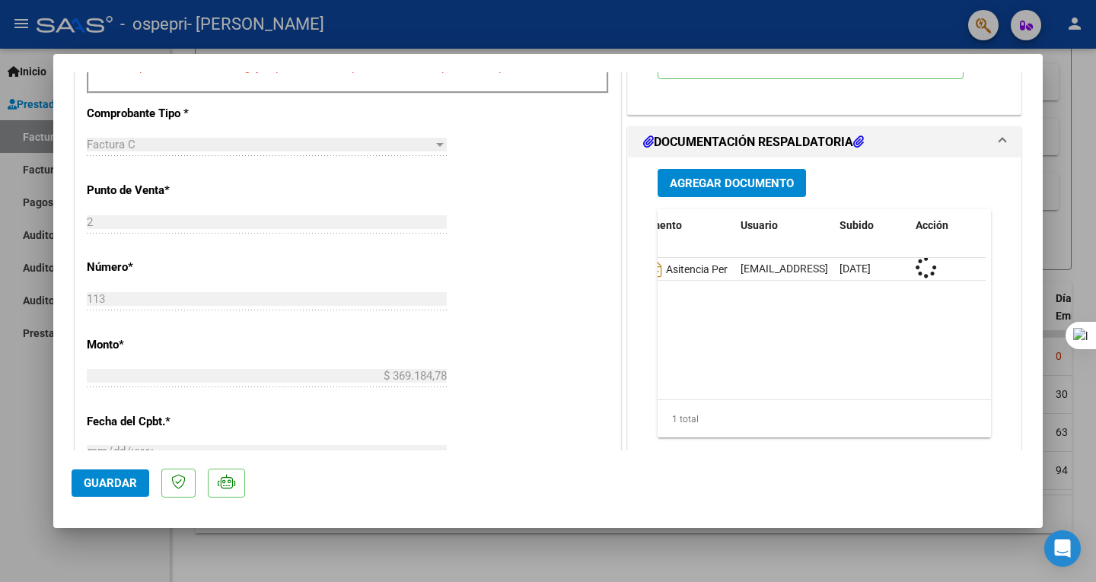
scroll to position [0, 0]
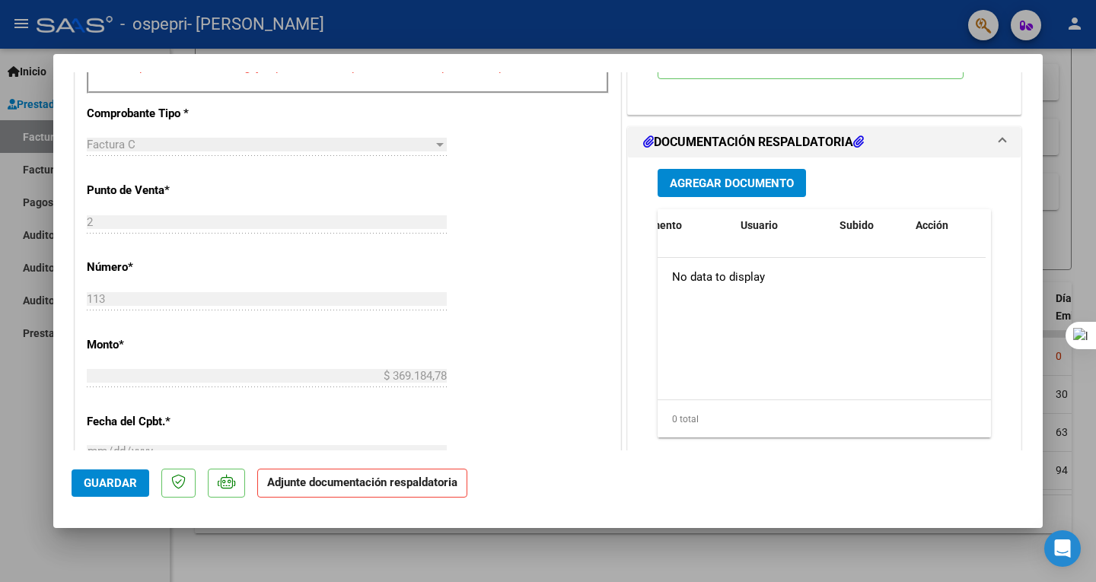
click at [769, 181] on span "Agregar Documento" at bounding box center [732, 184] width 124 height 14
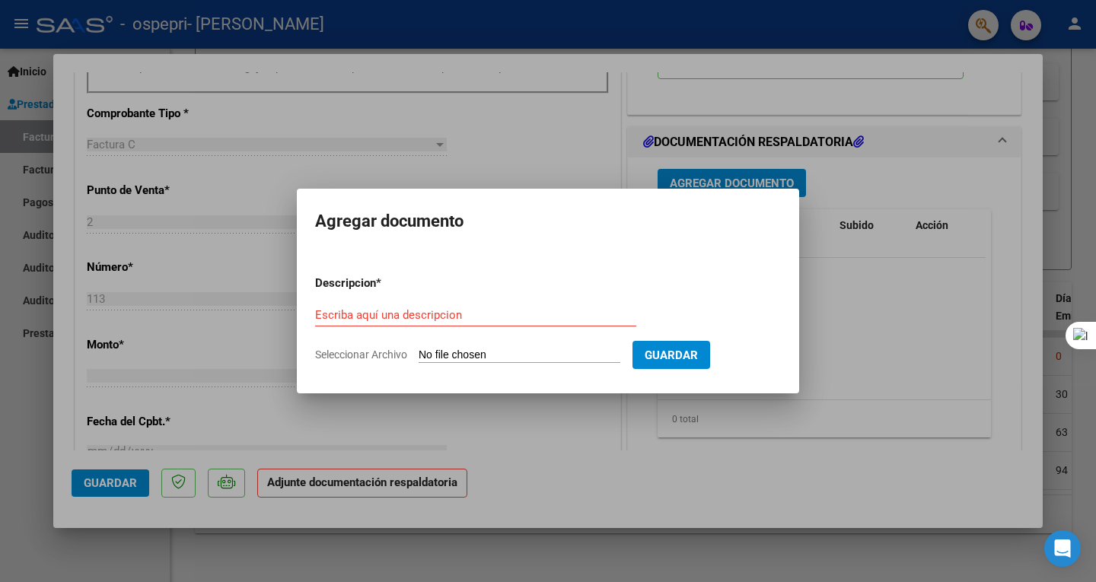
click at [500, 353] on input "Seleccionar Archivo" at bounding box center [520, 356] width 202 height 14
type input "C:\fakepath\Barrera asistencia [DATE] (1).pdf"
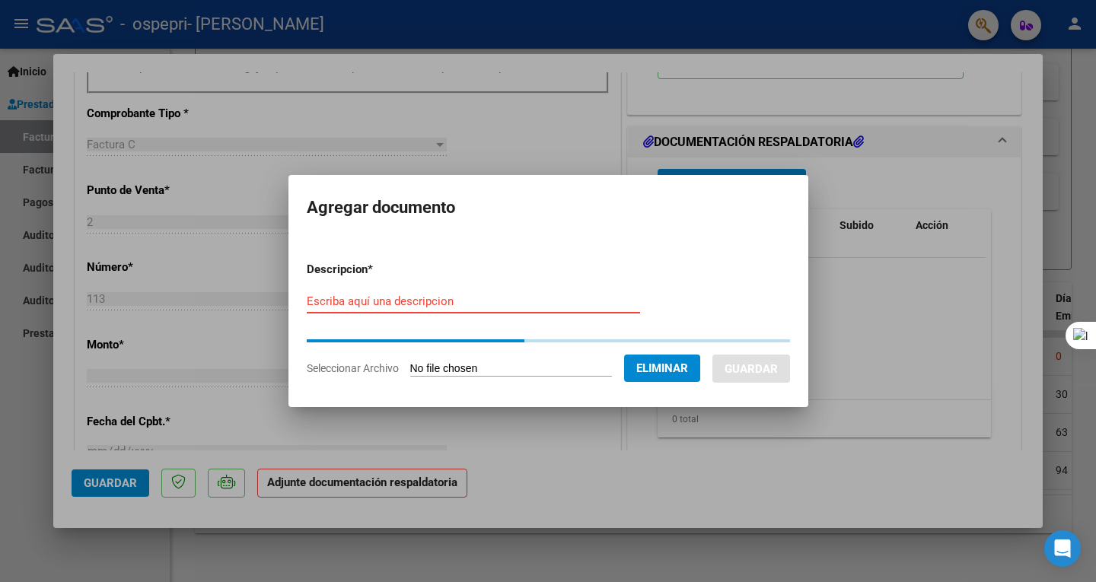
click at [404, 303] on input "Escriba aquí una descripcion" at bounding box center [473, 302] width 333 height 14
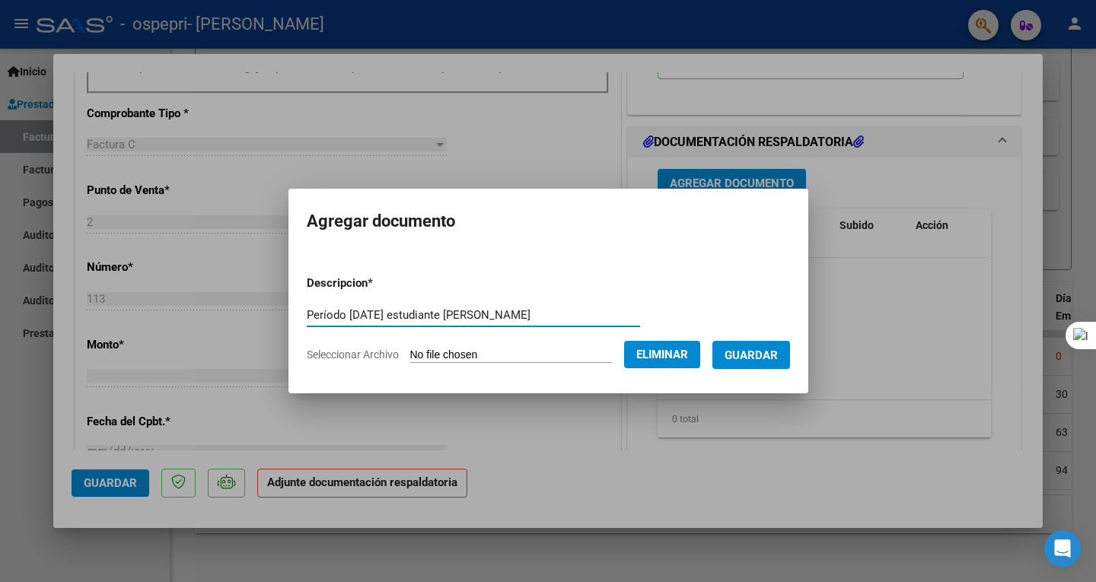
type input "Período [DATE] estudiante [PERSON_NAME]"
click at [778, 351] on span "Guardar" at bounding box center [751, 356] width 53 height 14
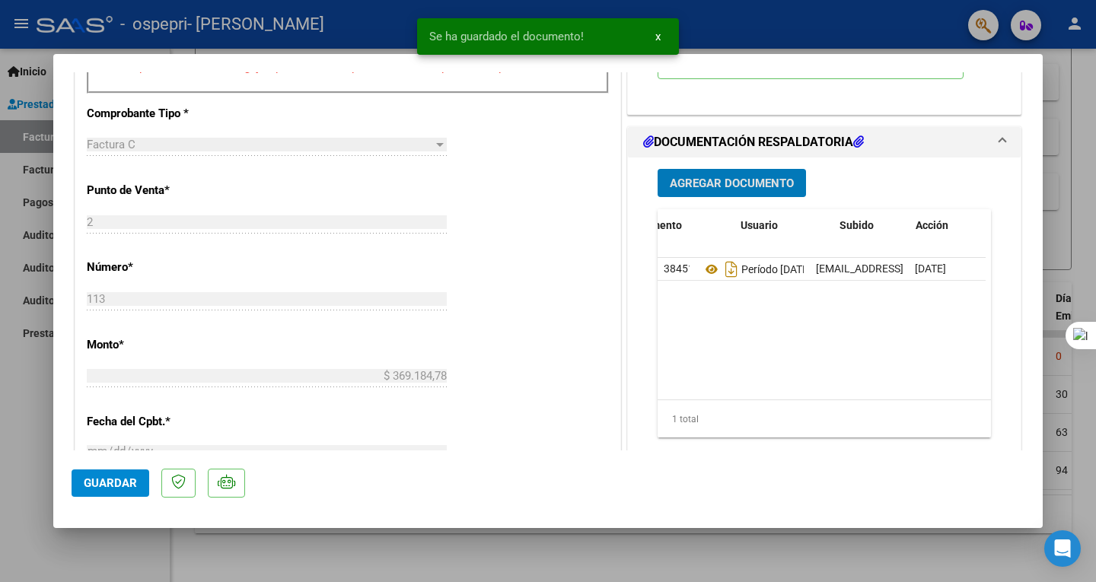
click at [131, 481] on span "Guardar" at bounding box center [110, 484] width 53 height 14
click at [1080, 273] on div at bounding box center [548, 291] width 1096 height 582
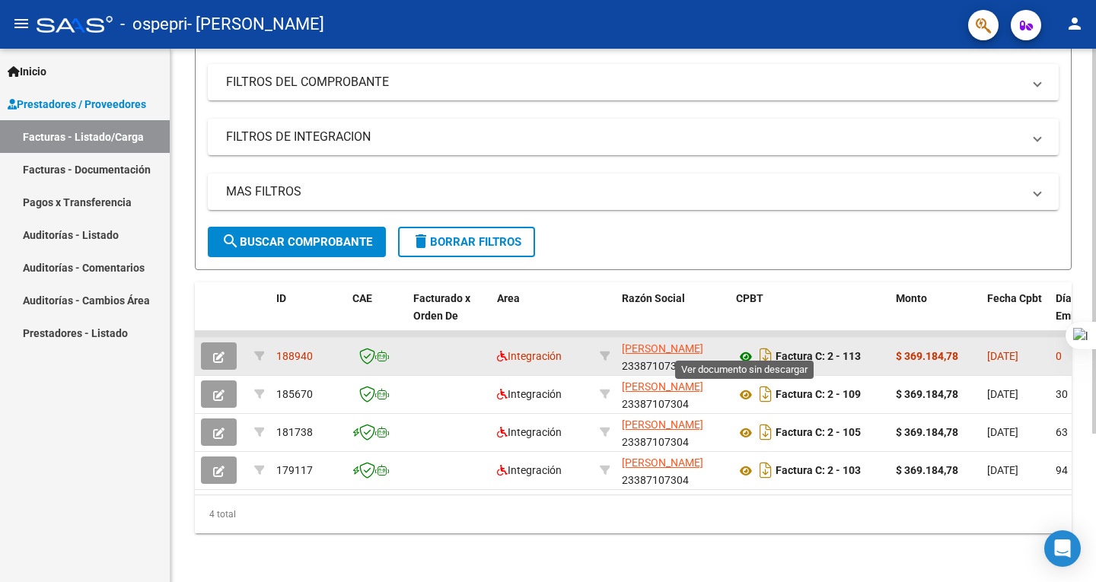
click at [740, 348] on icon at bounding box center [746, 357] width 20 height 18
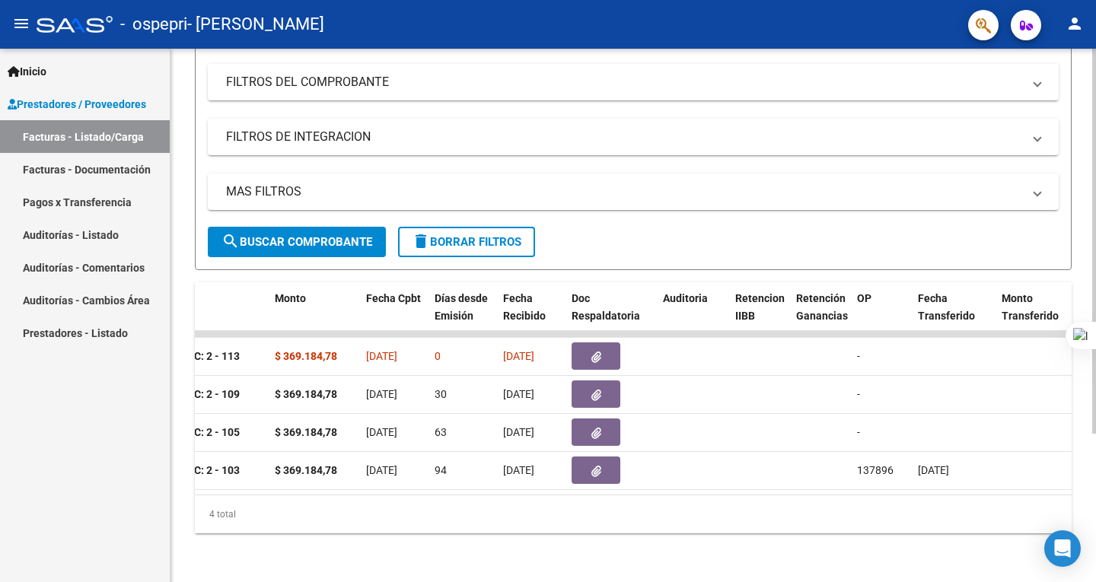
scroll to position [0, 618]
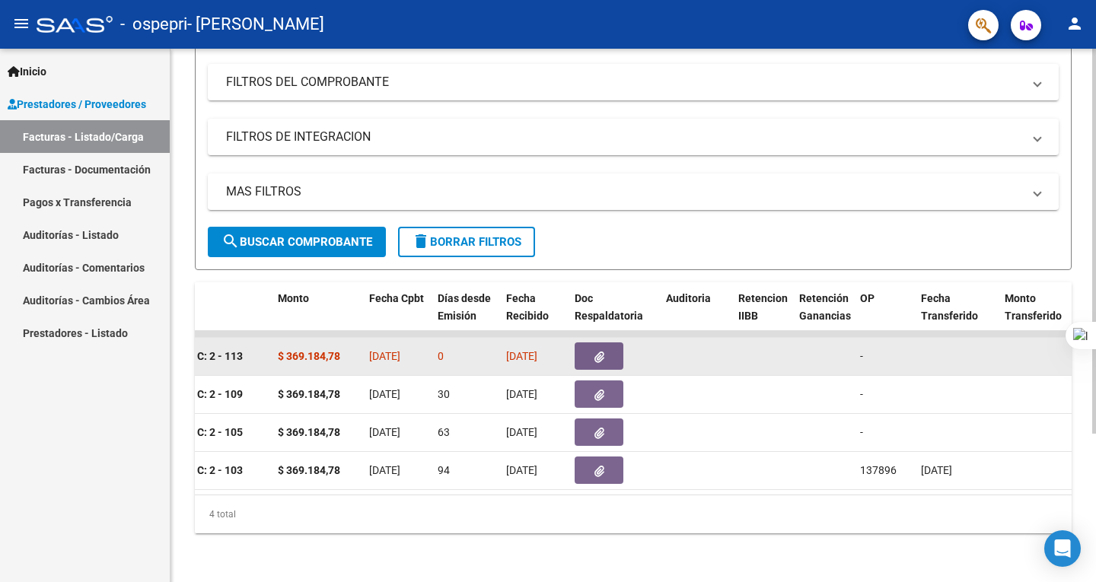
click at [592, 343] on button "button" at bounding box center [599, 356] width 49 height 27
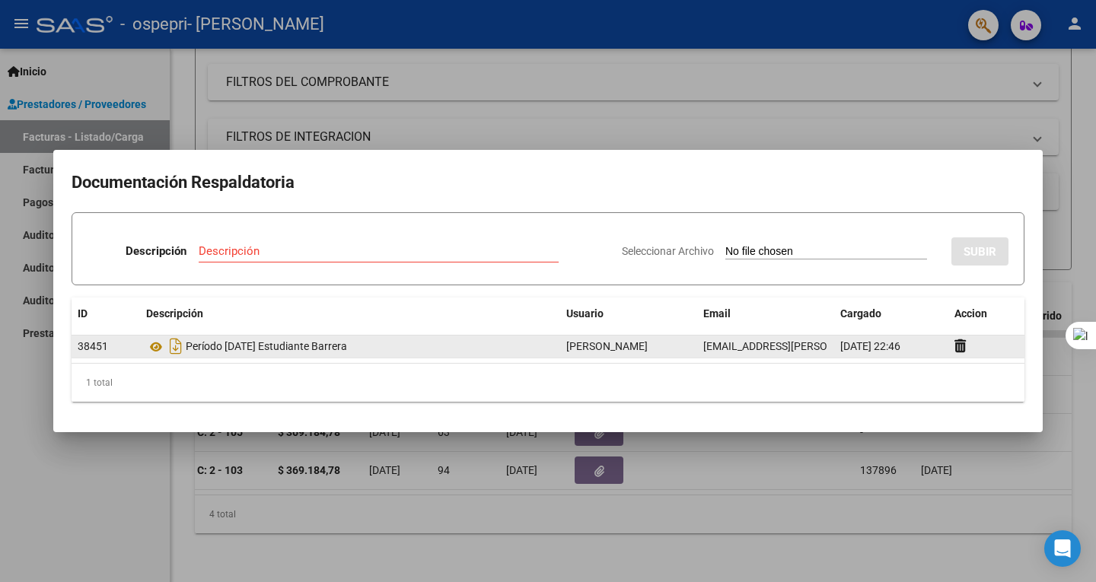
click at [363, 349] on div "Período [DATE] Estudiante Barrera" at bounding box center [350, 346] width 408 height 24
click at [152, 344] on icon at bounding box center [156, 347] width 20 height 18
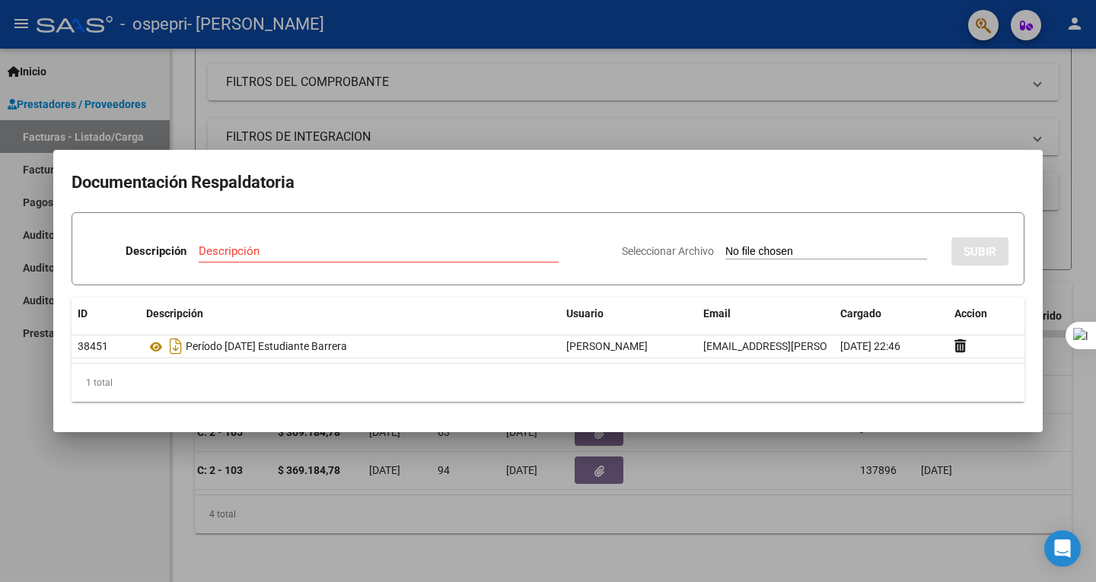
click at [981, 119] on div at bounding box center [548, 291] width 1096 height 582
